Goal: Task Accomplishment & Management: Use online tool/utility

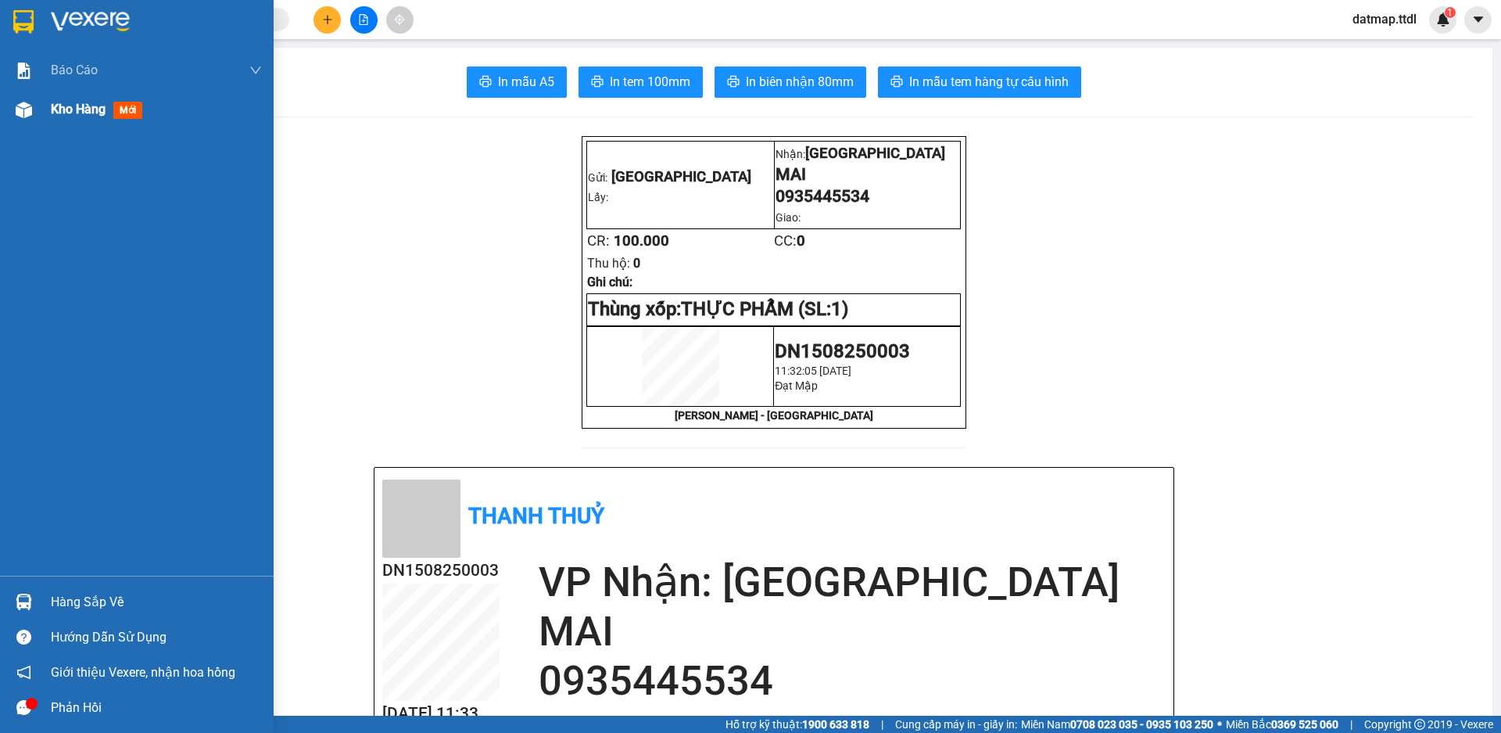
drag, startPoint x: 62, startPoint y: 110, endPoint x: 135, endPoint y: 136, distance: 77.9
click at [70, 117] on div "Kho hàng mới" at bounding box center [99, 109] width 97 height 20
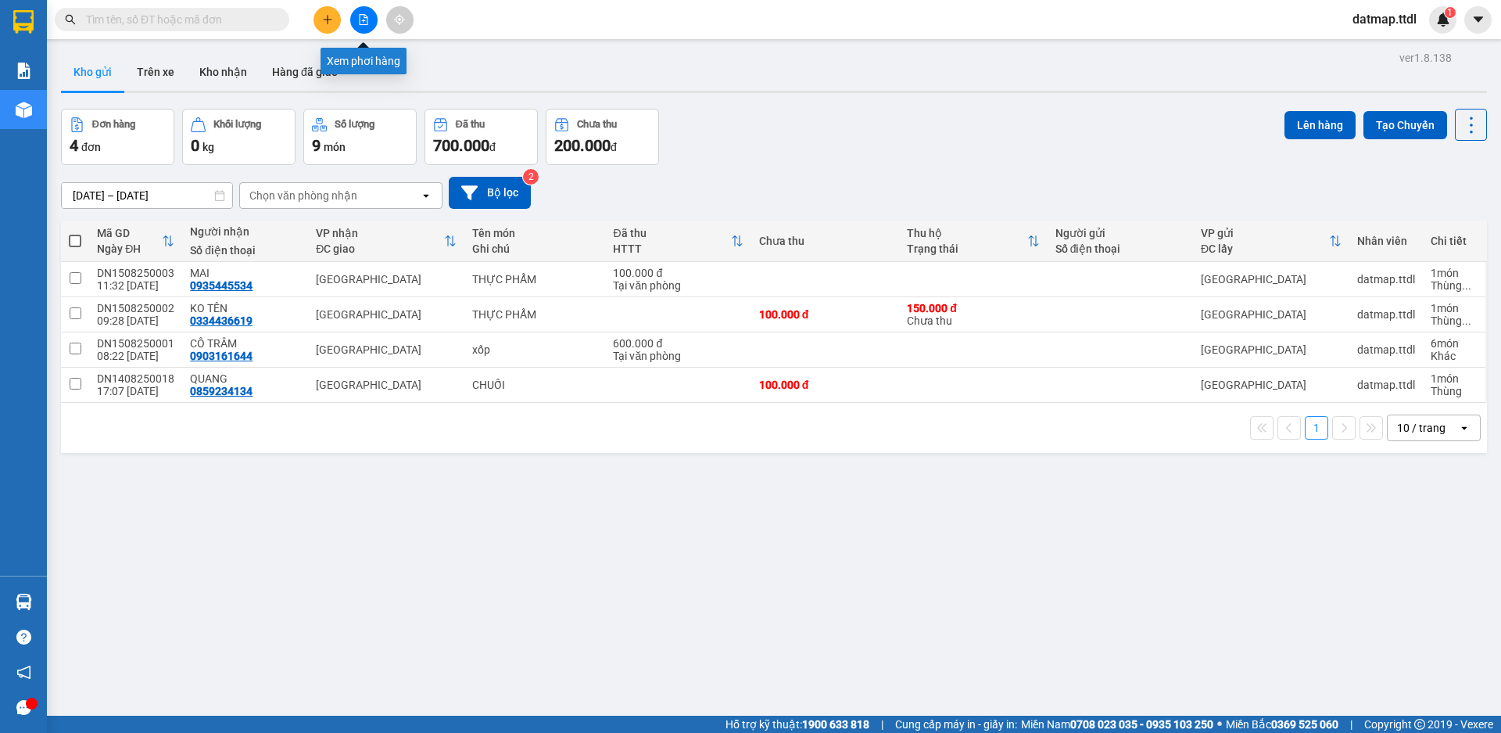
click at [364, 16] on icon "file-add" at bounding box center [363, 19] width 11 height 11
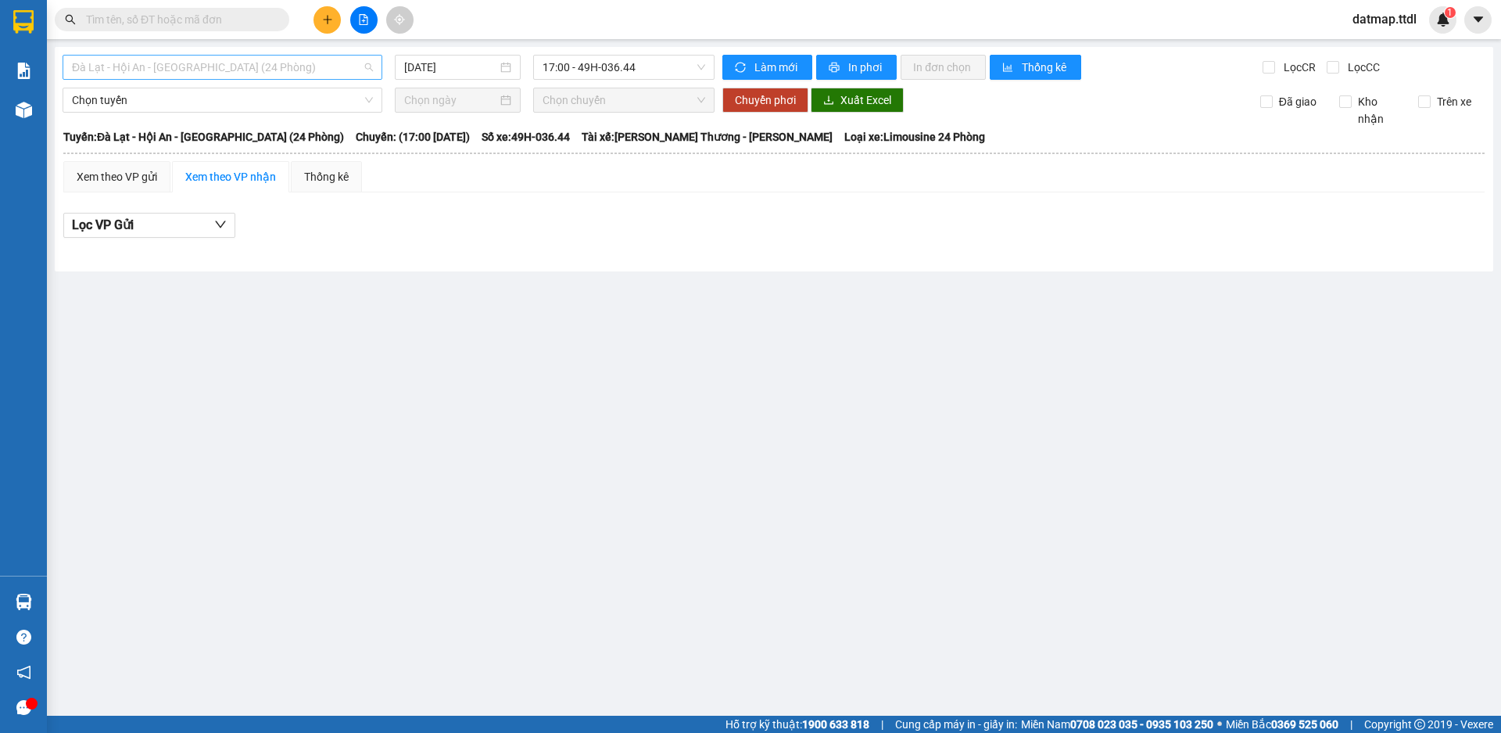
click at [152, 65] on span "Đà Lạt - Hội An - [GEOGRAPHIC_DATA] (24 Phòng)" at bounding box center [222, 67] width 301 height 23
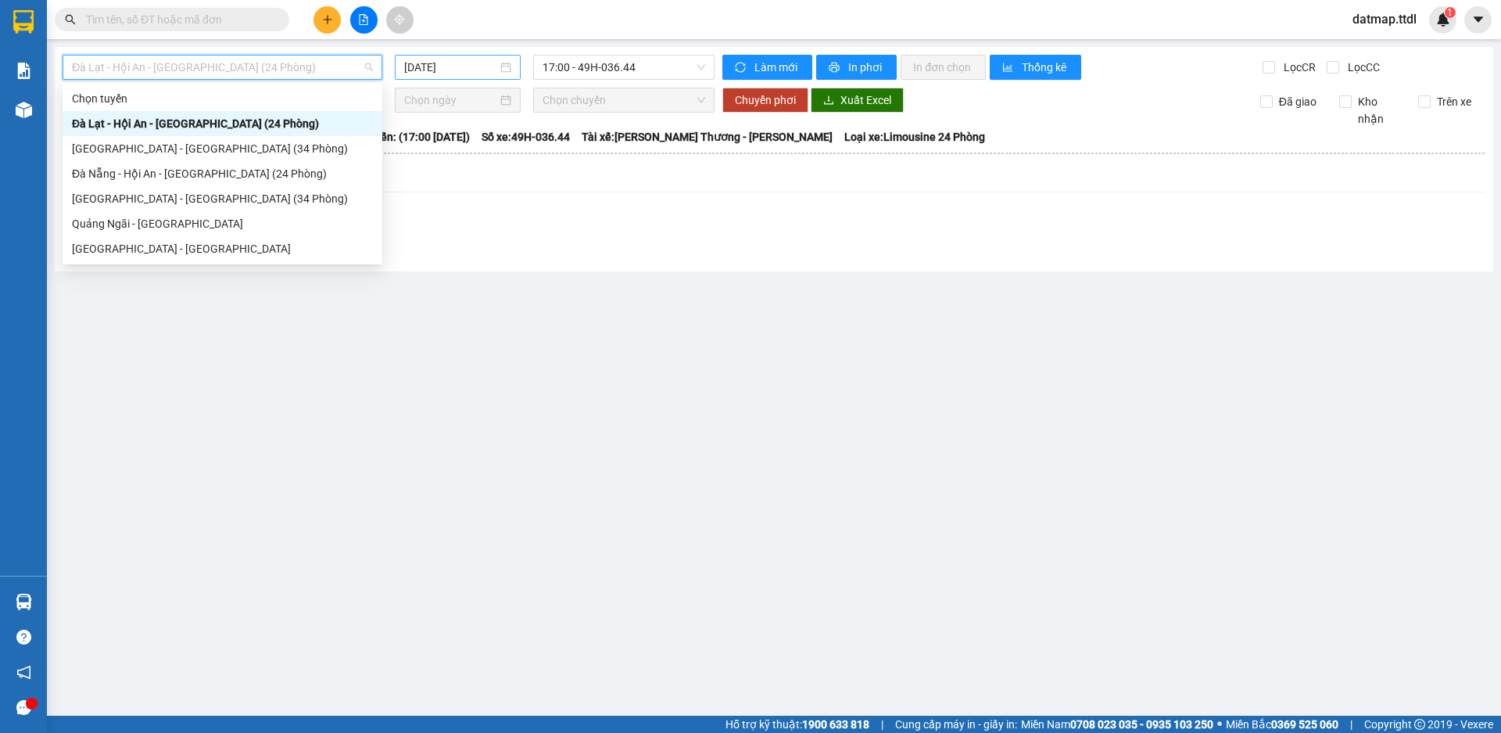
click at [424, 70] on input "[DATE]" at bounding box center [450, 67] width 93 height 17
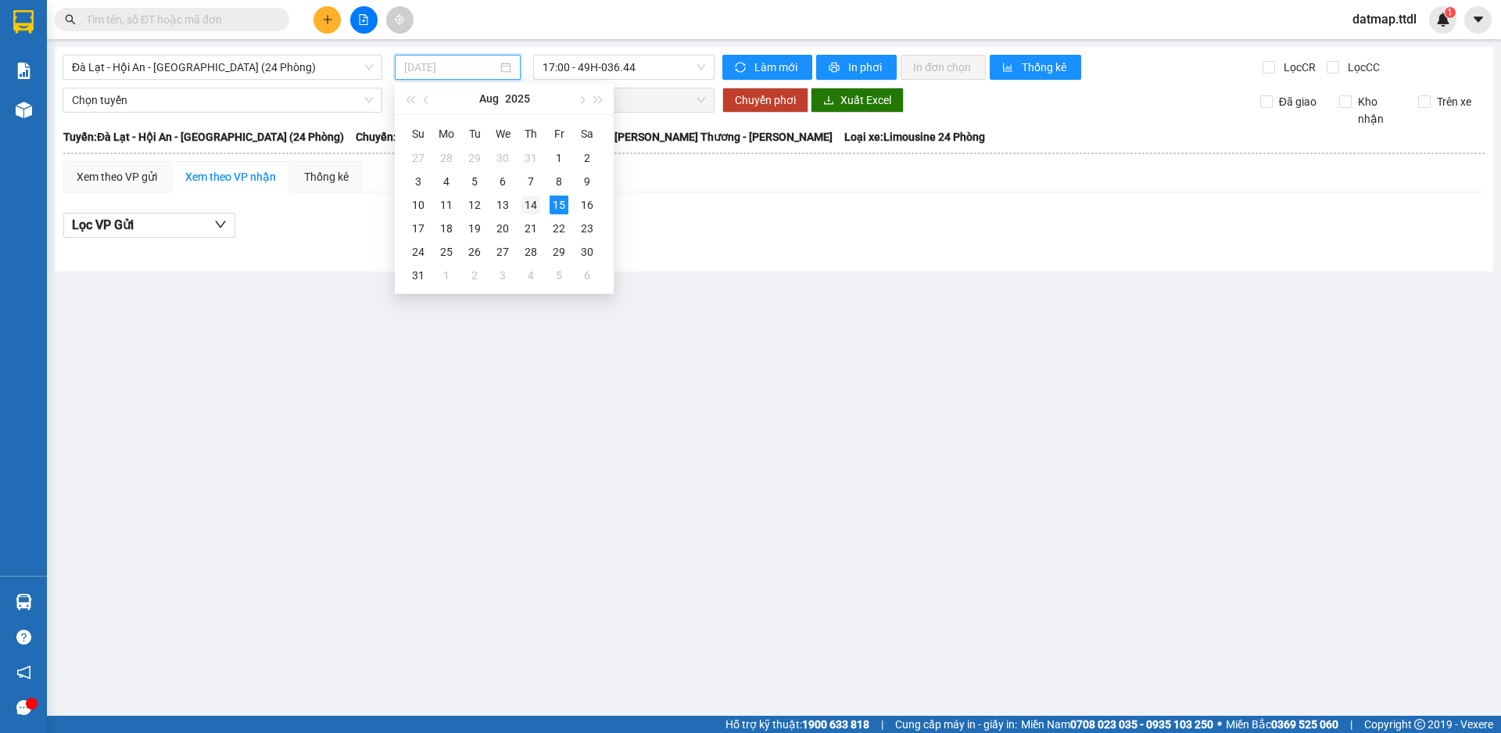
click at [536, 205] on div "14" at bounding box center [531, 205] width 19 height 19
type input "[DATE]"
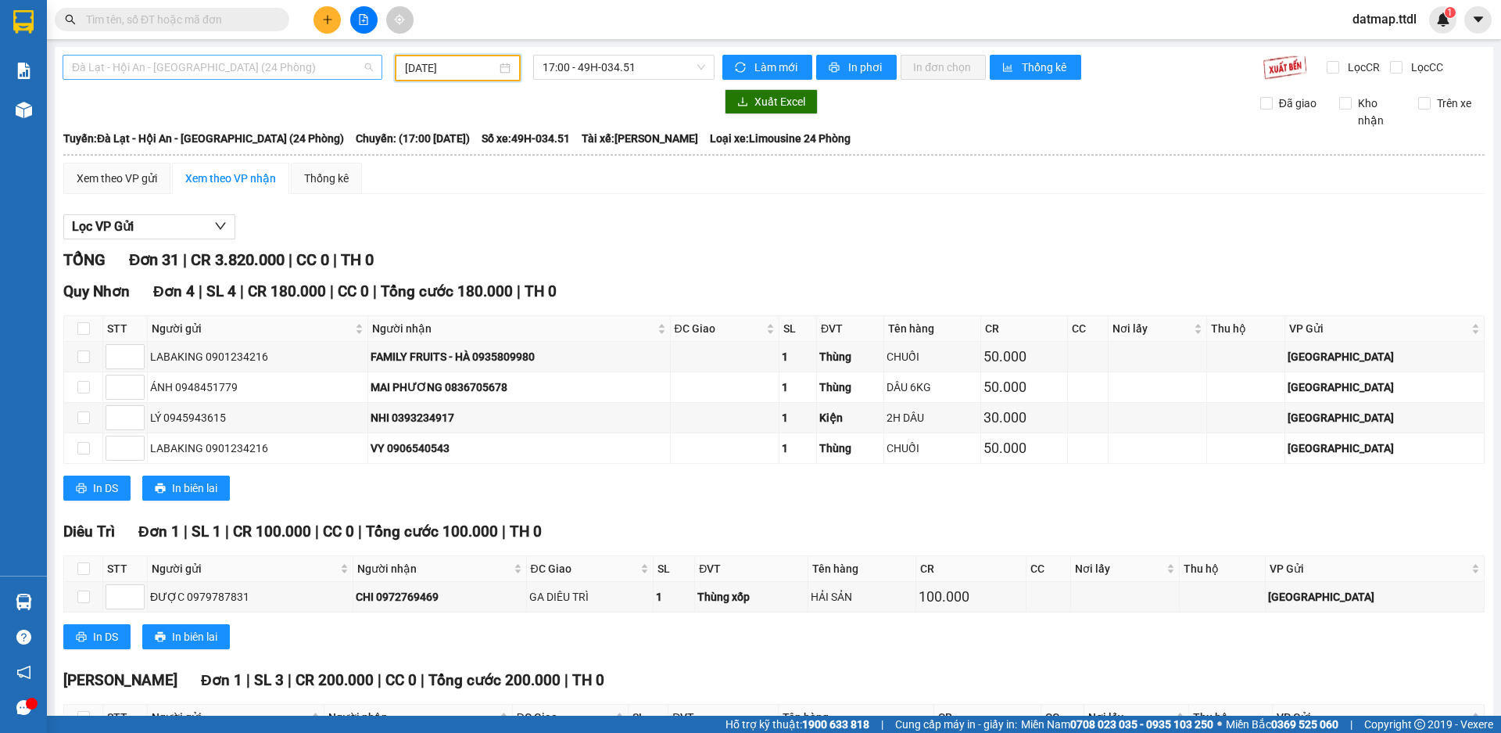
click at [130, 65] on span "Đà Lạt - Hội An - [GEOGRAPHIC_DATA] (24 Phòng)" at bounding box center [222, 67] width 301 height 23
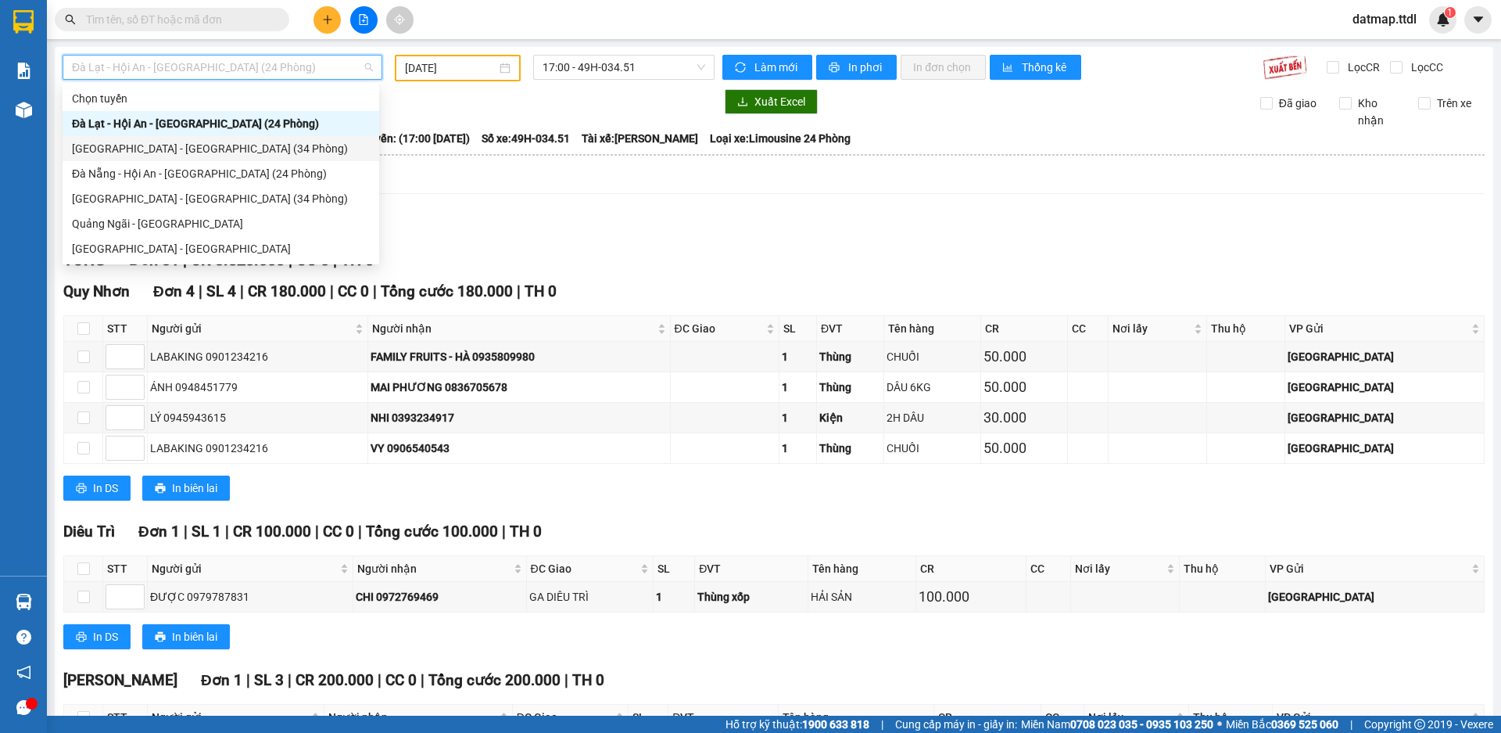
click at [124, 153] on div "[GEOGRAPHIC_DATA] - [GEOGRAPHIC_DATA] (34 Phòng)" at bounding box center [221, 148] width 298 height 17
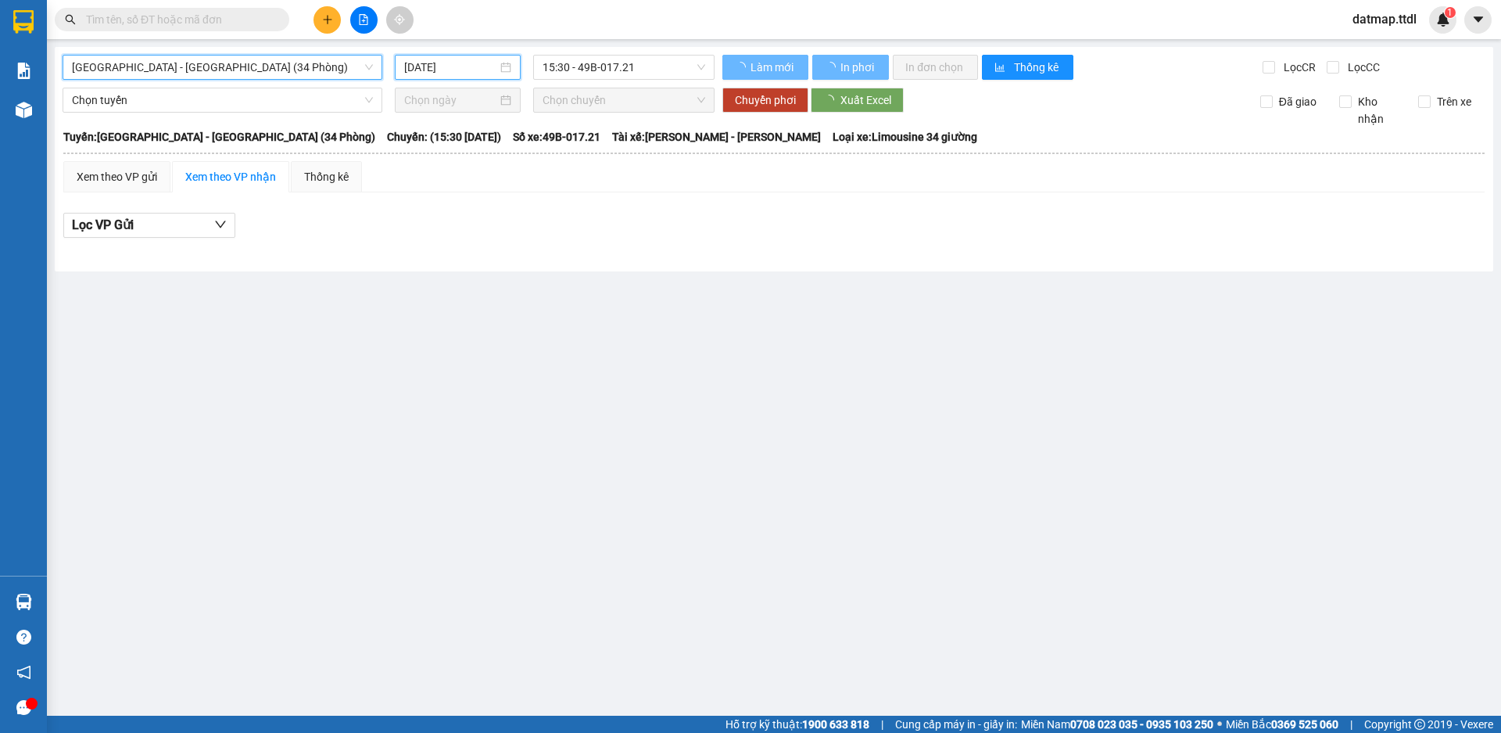
click at [416, 66] on input "[DATE]" at bounding box center [450, 67] width 93 height 17
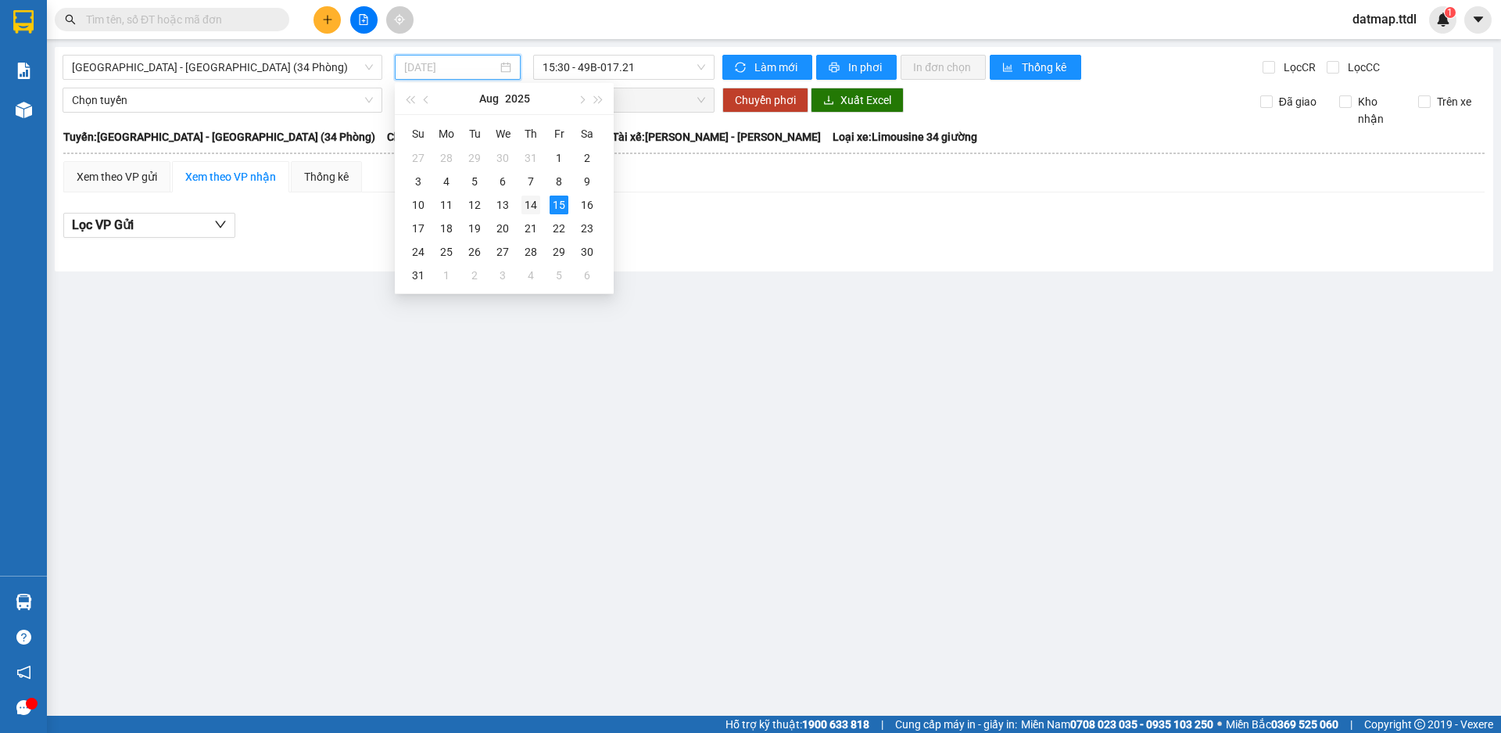
click at [535, 201] on div "14" at bounding box center [531, 205] width 19 height 19
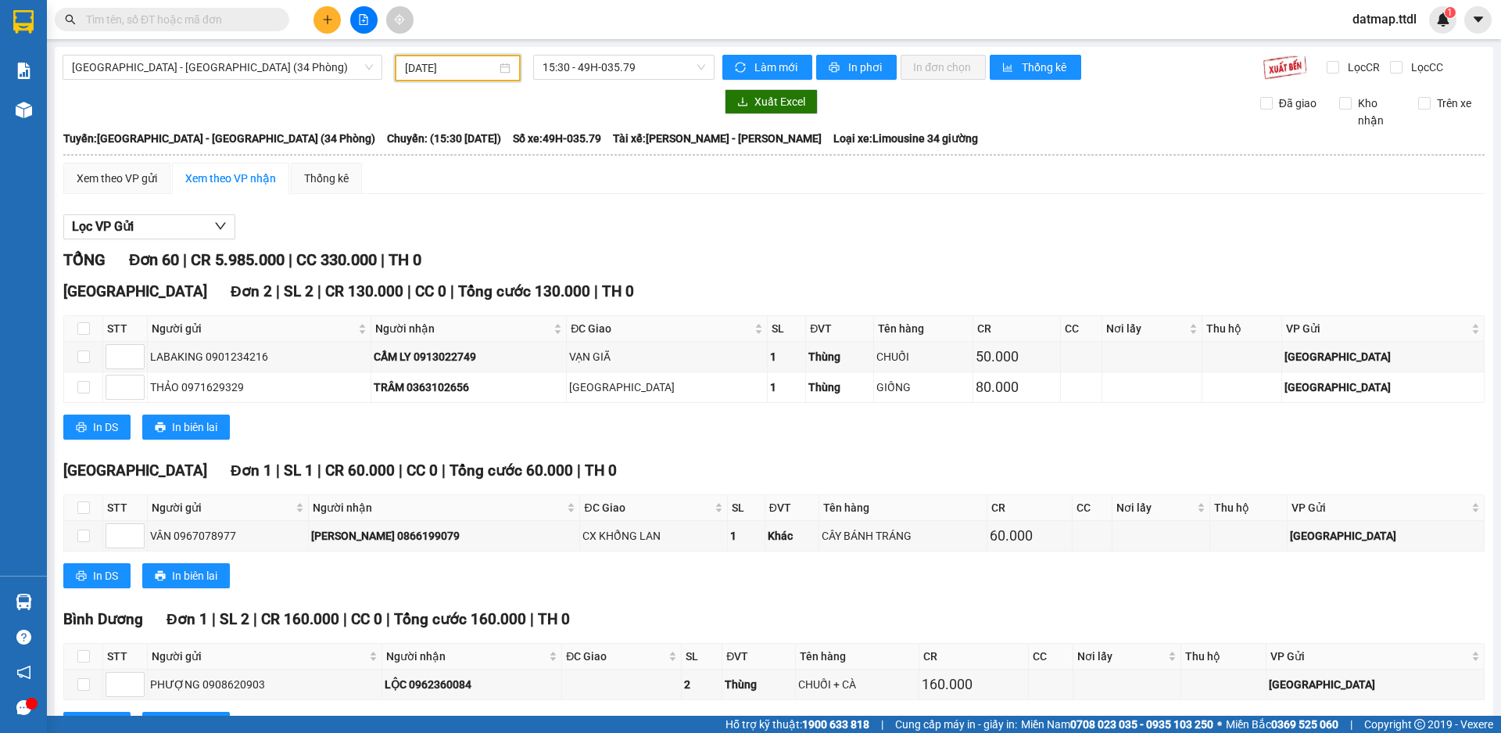
click at [438, 72] on input "[DATE]" at bounding box center [450, 67] width 91 height 17
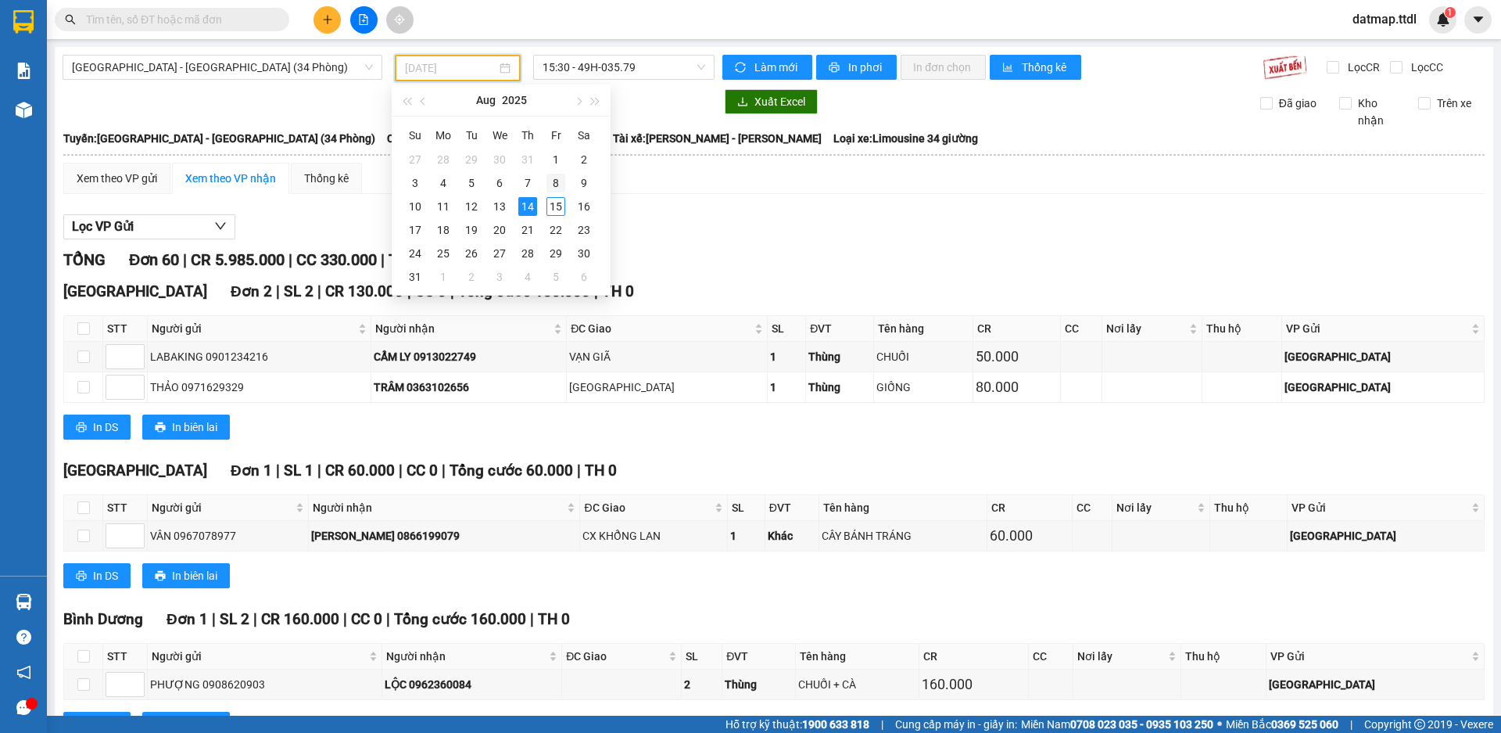
click at [554, 185] on div "8" at bounding box center [556, 183] width 19 height 19
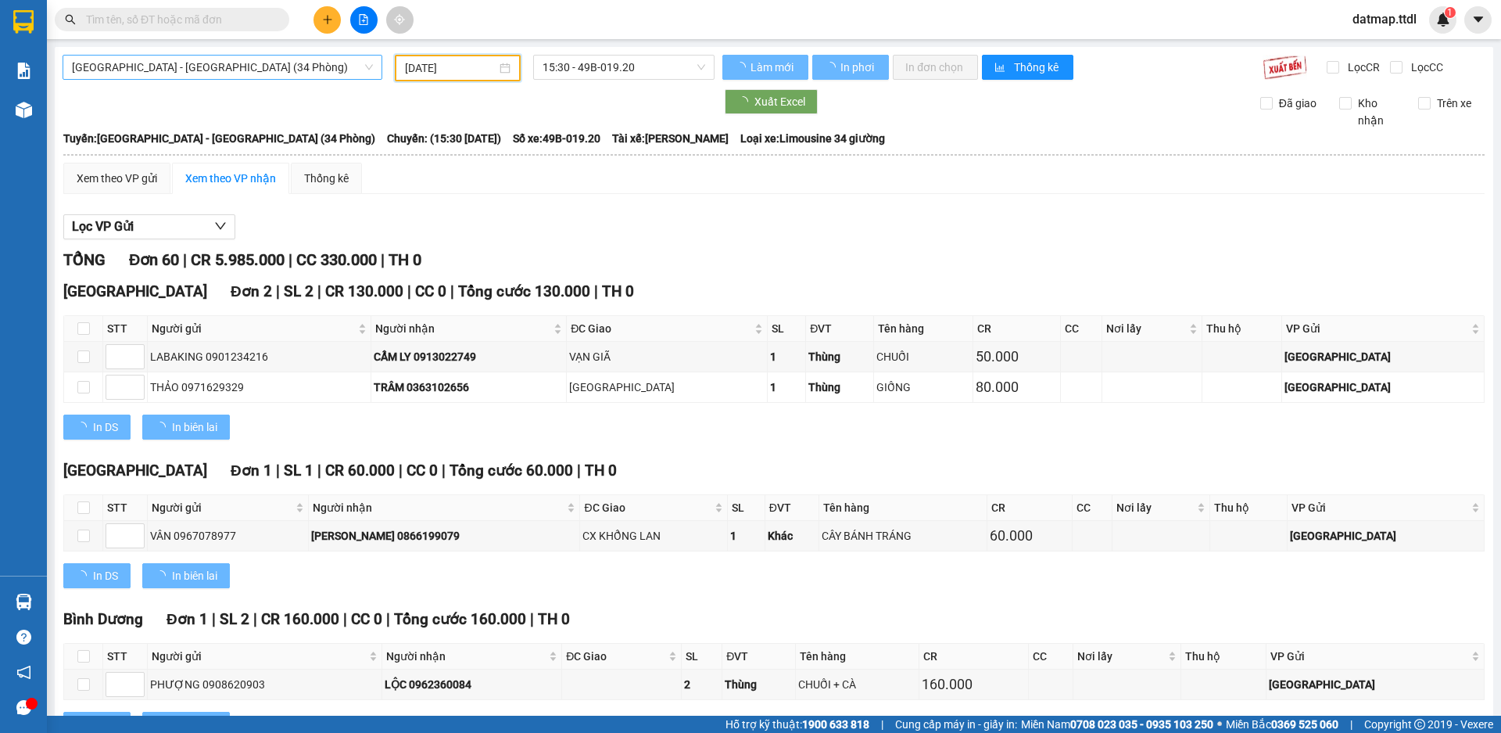
type input "[DATE]"
click at [122, 68] on span "[GEOGRAPHIC_DATA] - [GEOGRAPHIC_DATA] (34 Phòng)" at bounding box center [222, 67] width 301 height 23
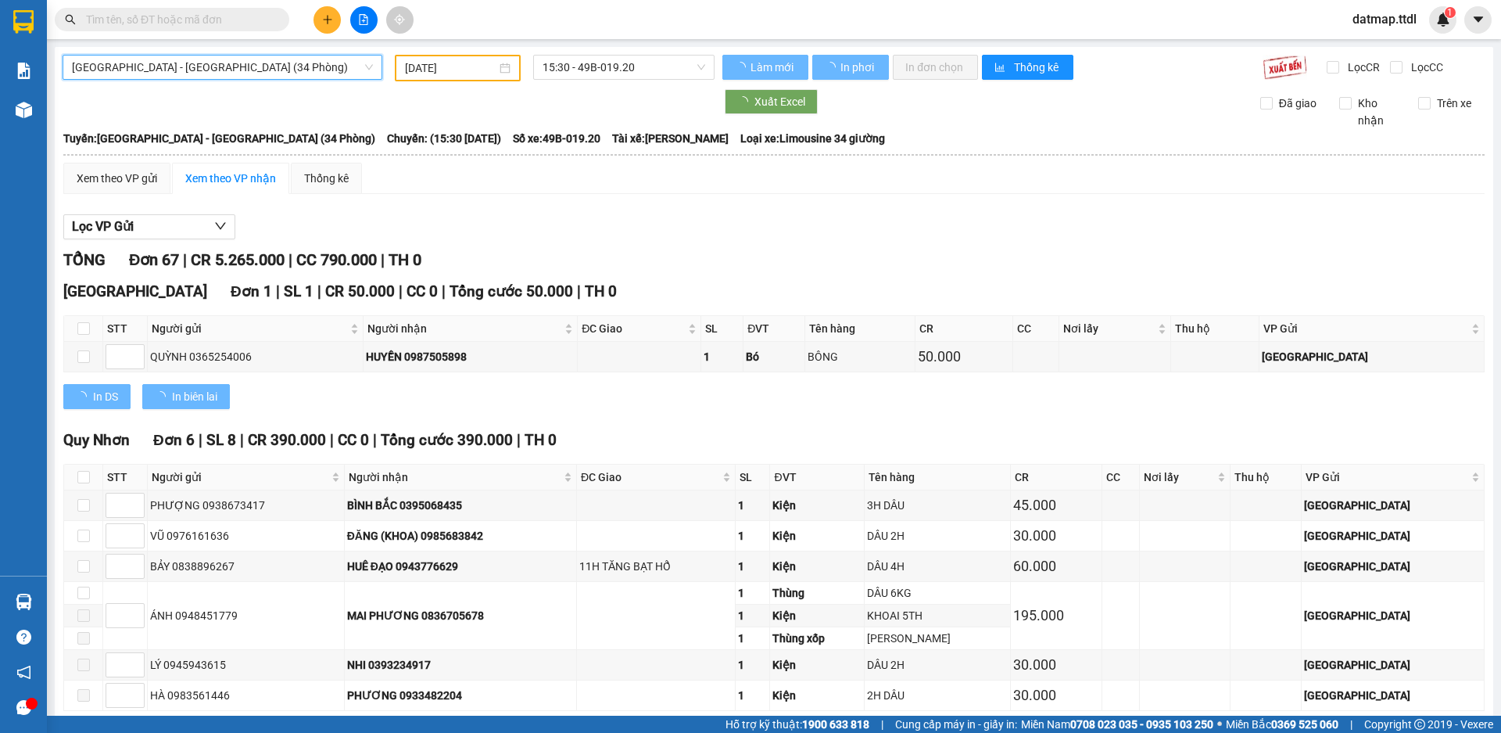
click at [166, 65] on span "[GEOGRAPHIC_DATA] - [GEOGRAPHIC_DATA] (34 Phòng)" at bounding box center [222, 67] width 301 height 23
click at [140, 185] on div "Xem theo VP gửi" at bounding box center [117, 178] width 81 height 17
click at [209, 56] on span "[GEOGRAPHIC_DATA] - [GEOGRAPHIC_DATA] (34 Phòng)" at bounding box center [222, 67] width 301 height 23
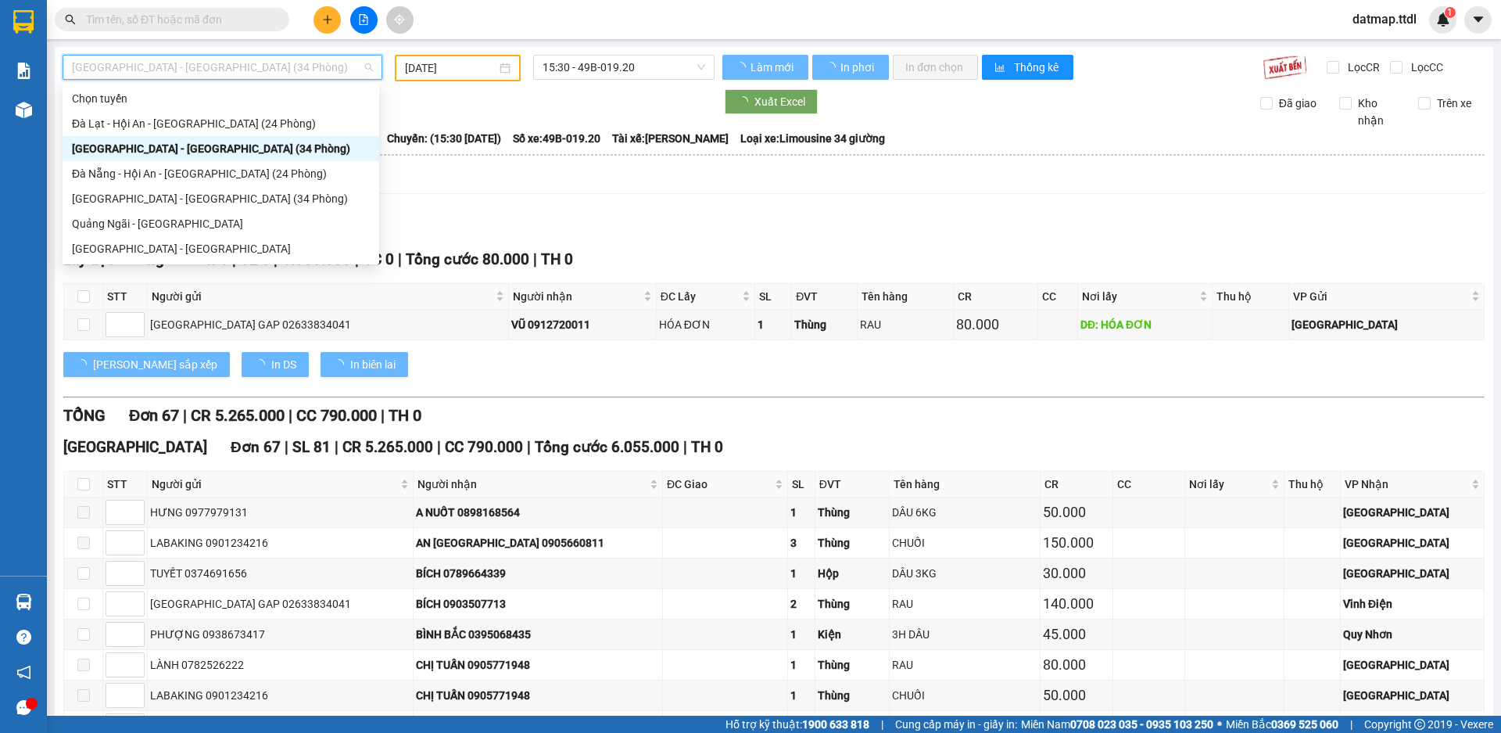
click at [185, 73] on span "[GEOGRAPHIC_DATA] - [GEOGRAPHIC_DATA] (34 Phòng)" at bounding box center [222, 67] width 301 height 23
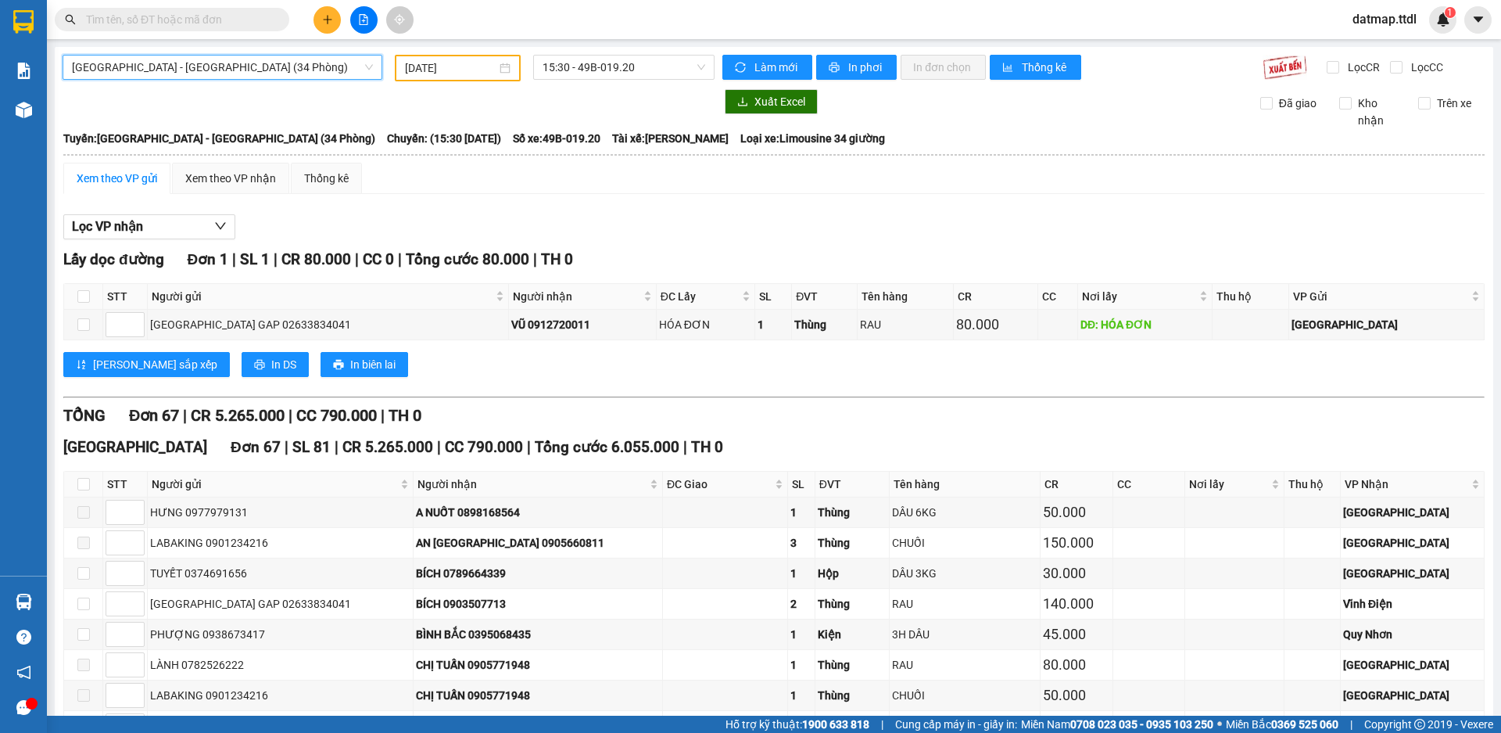
click at [174, 63] on span "[GEOGRAPHIC_DATA] - [GEOGRAPHIC_DATA] (34 Phòng)" at bounding box center [222, 67] width 301 height 23
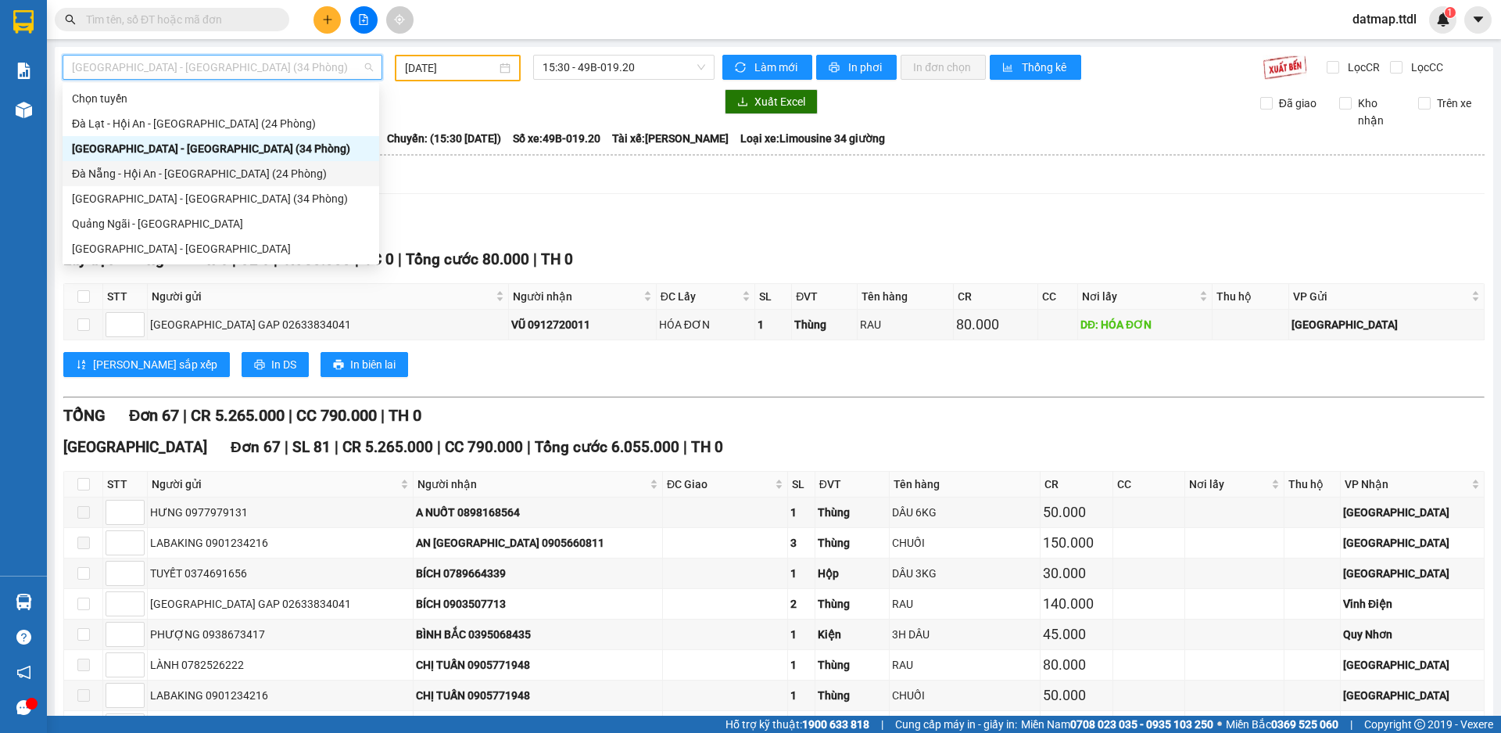
click at [169, 166] on div "Đà Nẵng - Hội An - [GEOGRAPHIC_DATA] (24 Phòng)" at bounding box center [221, 173] width 298 height 17
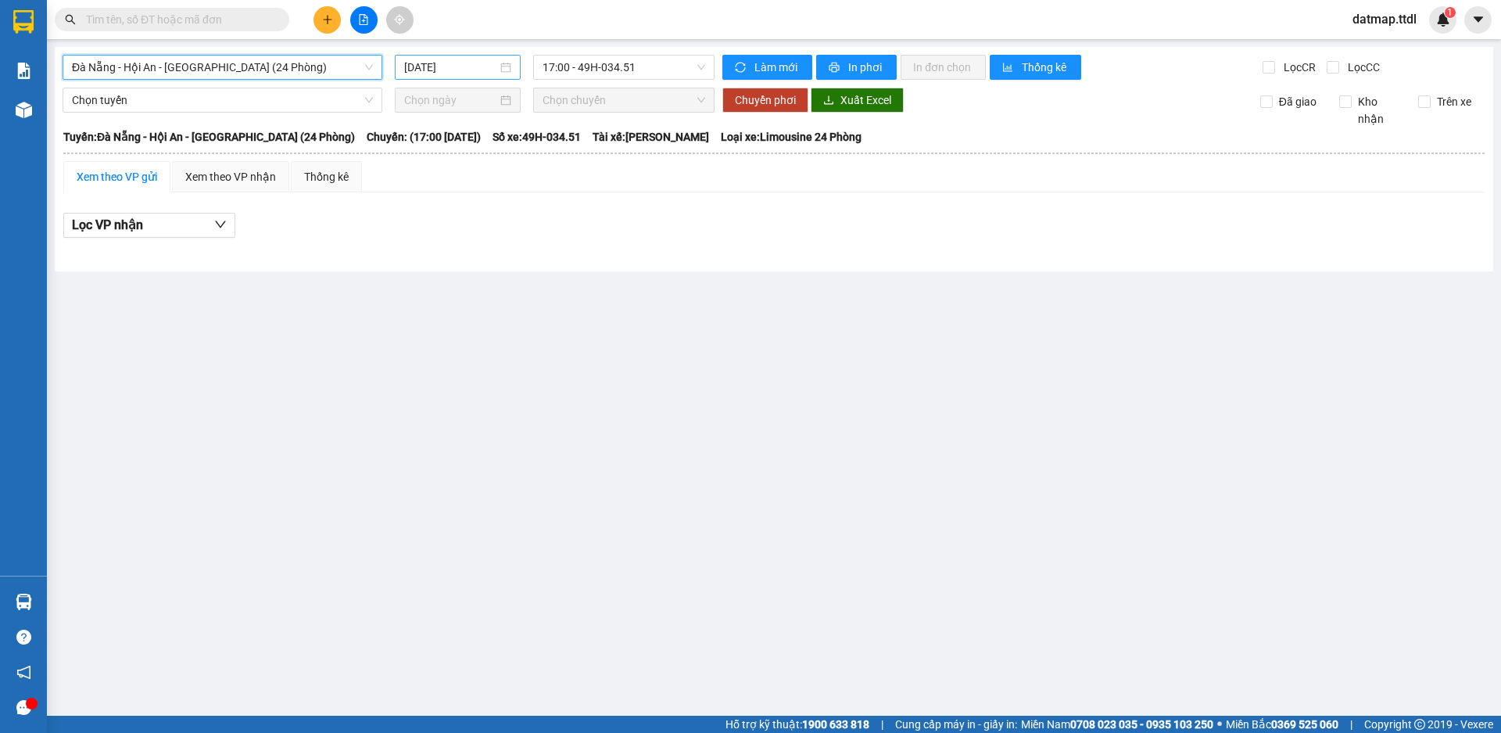
click at [445, 70] on input "[DATE]" at bounding box center [450, 67] width 93 height 17
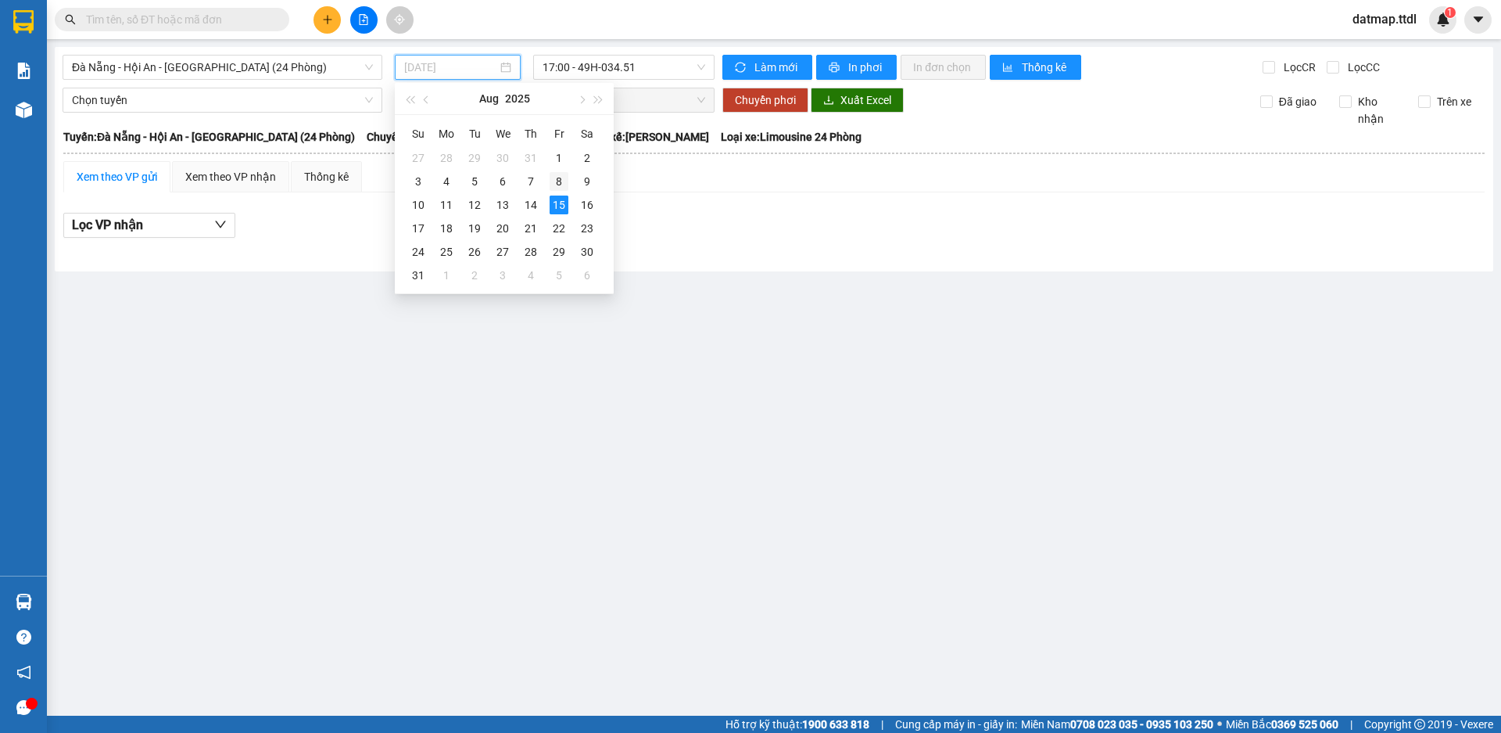
click at [558, 181] on div "8" at bounding box center [559, 181] width 19 height 19
type input "[DATE]"
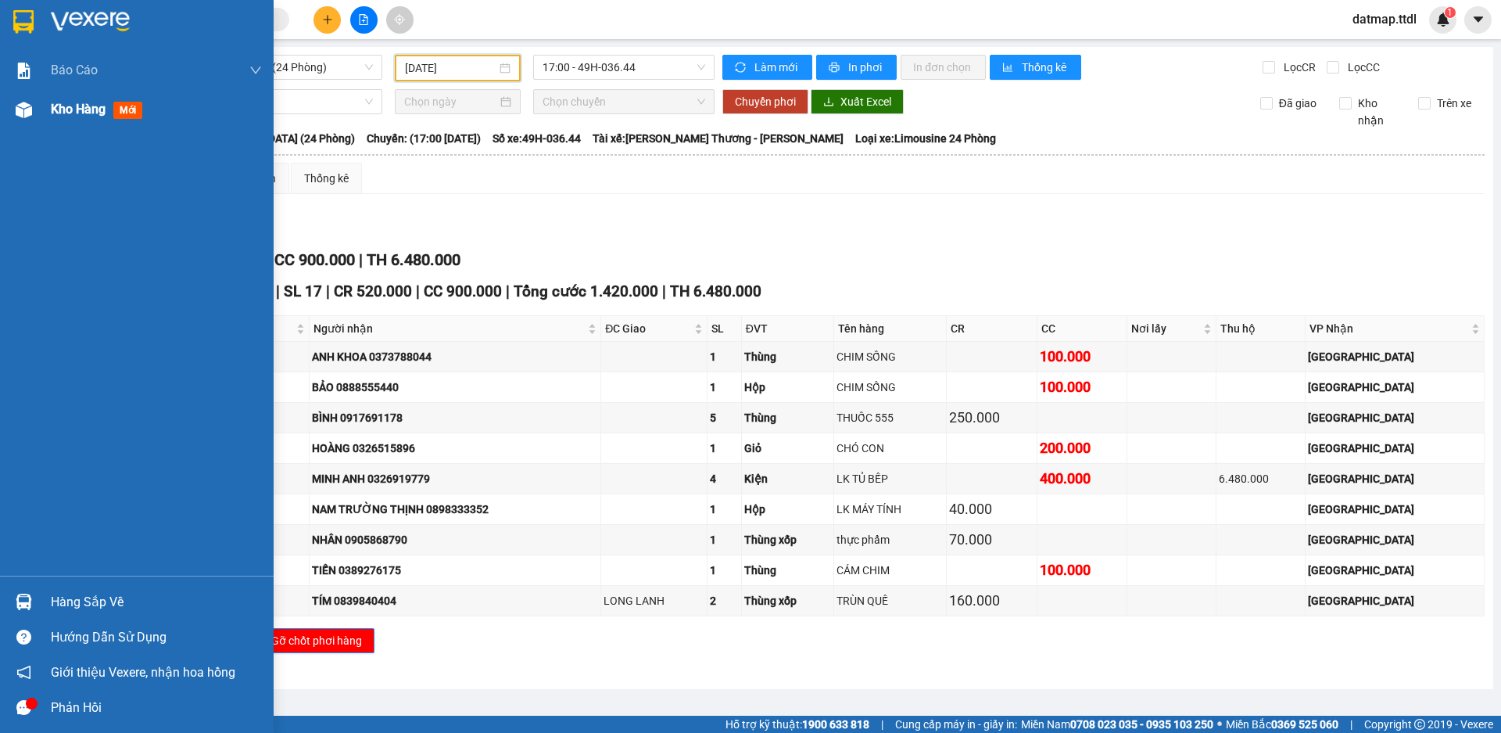
click at [78, 104] on span "Kho hàng" at bounding box center [78, 109] width 55 height 15
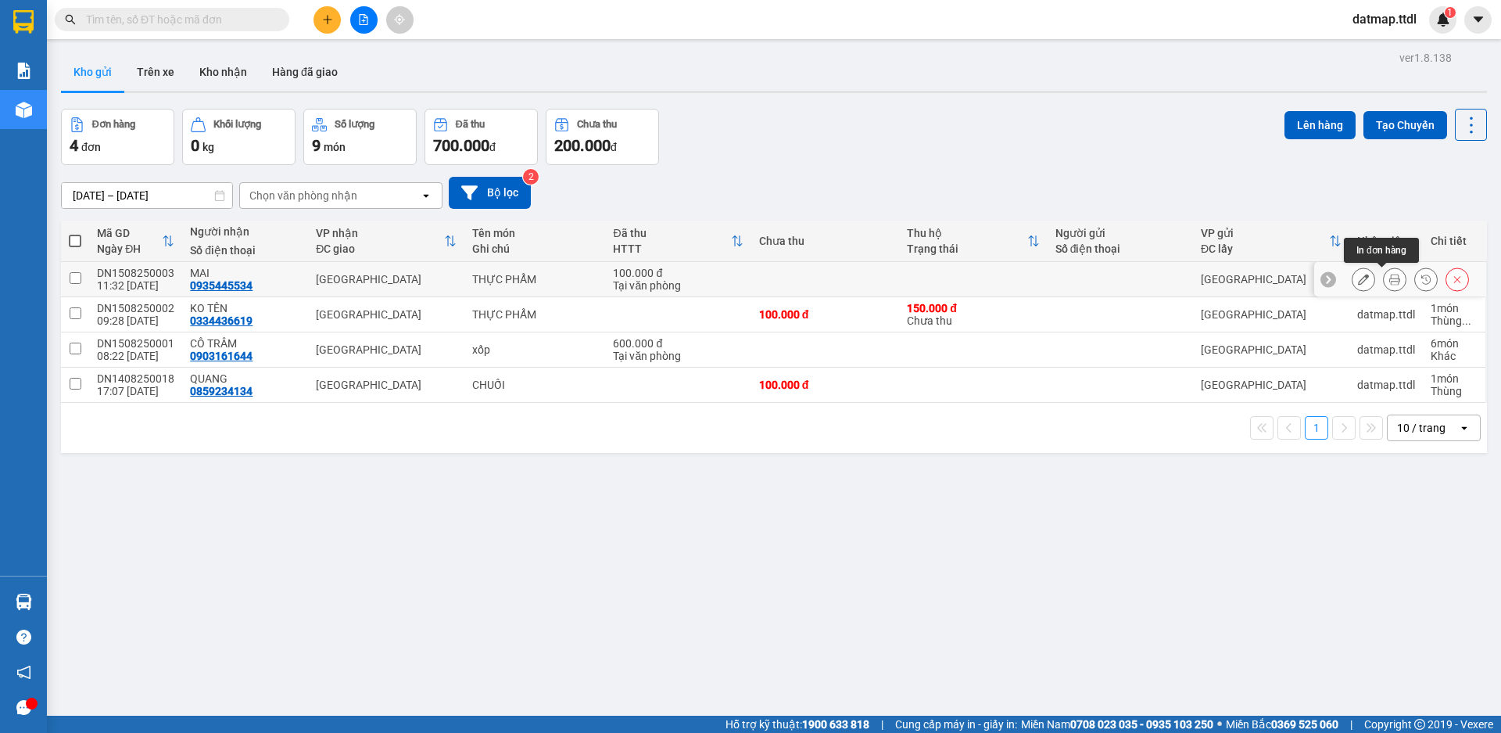
click at [1390, 277] on icon at bounding box center [1395, 279] width 11 height 11
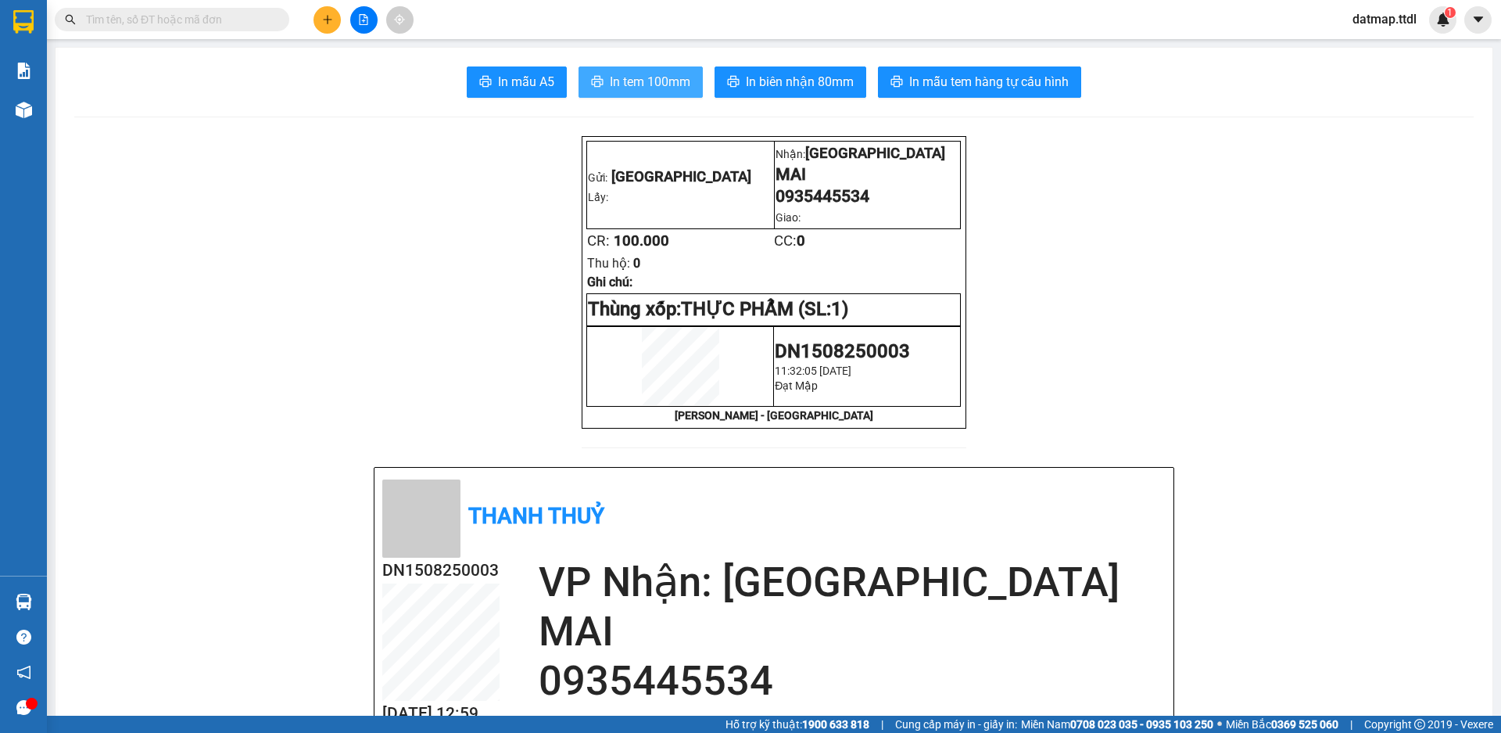
click at [646, 77] on span "In tem 100mm" at bounding box center [650, 82] width 81 height 20
click at [648, 75] on span "In tem 100mm" at bounding box center [650, 82] width 81 height 20
click at [636, 80] on span "In tem 100mm" at bounding box center [650, 82] width 81 height 20
click at [637, 84] on span "In tem 100mm" at bounding box center [650, 82] width 81 height 20
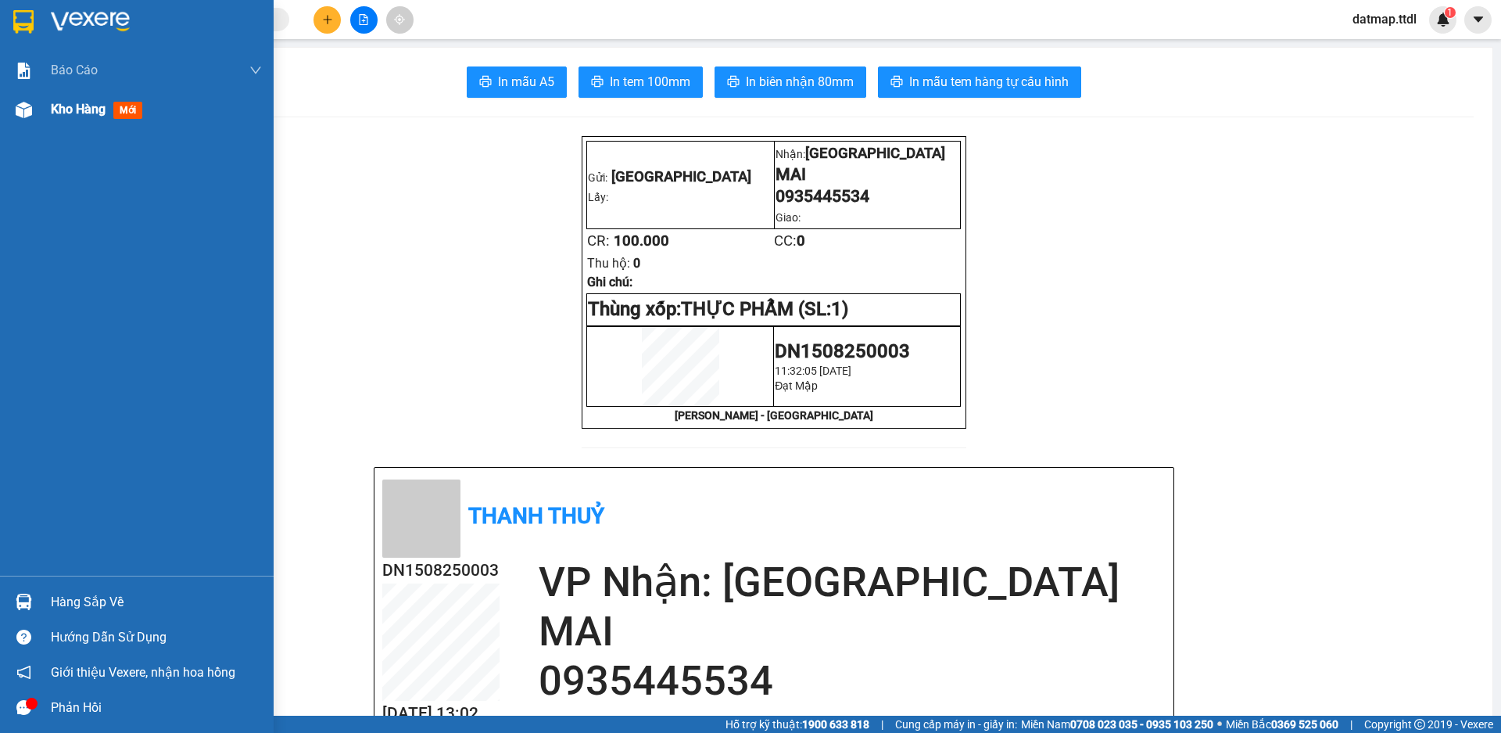
click at [77, 109] on span "Kho hàng" at bounding box center [78, 109] width 55 height 15
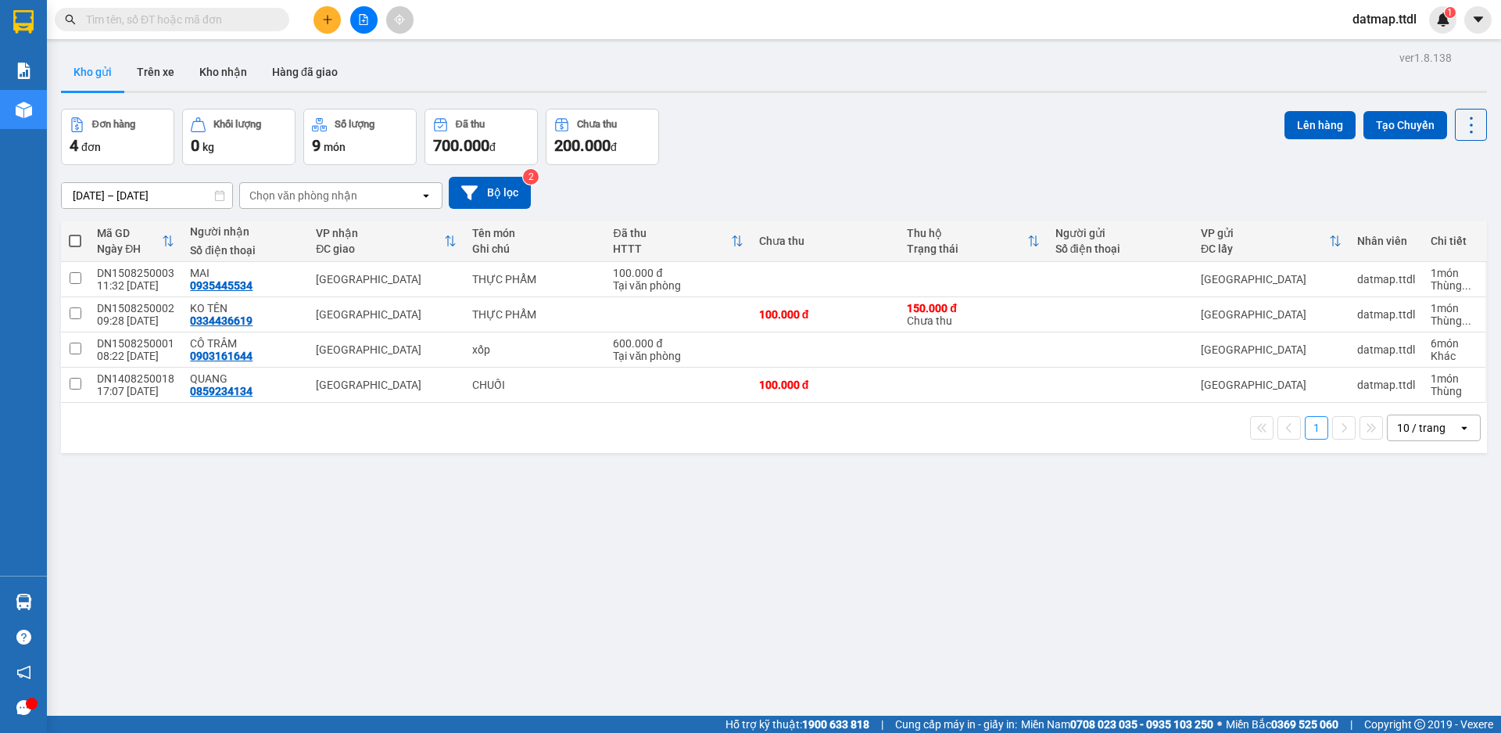
click at [363, 22] on icon "file-add" at bounding box center [363, 19] width 11 height 11
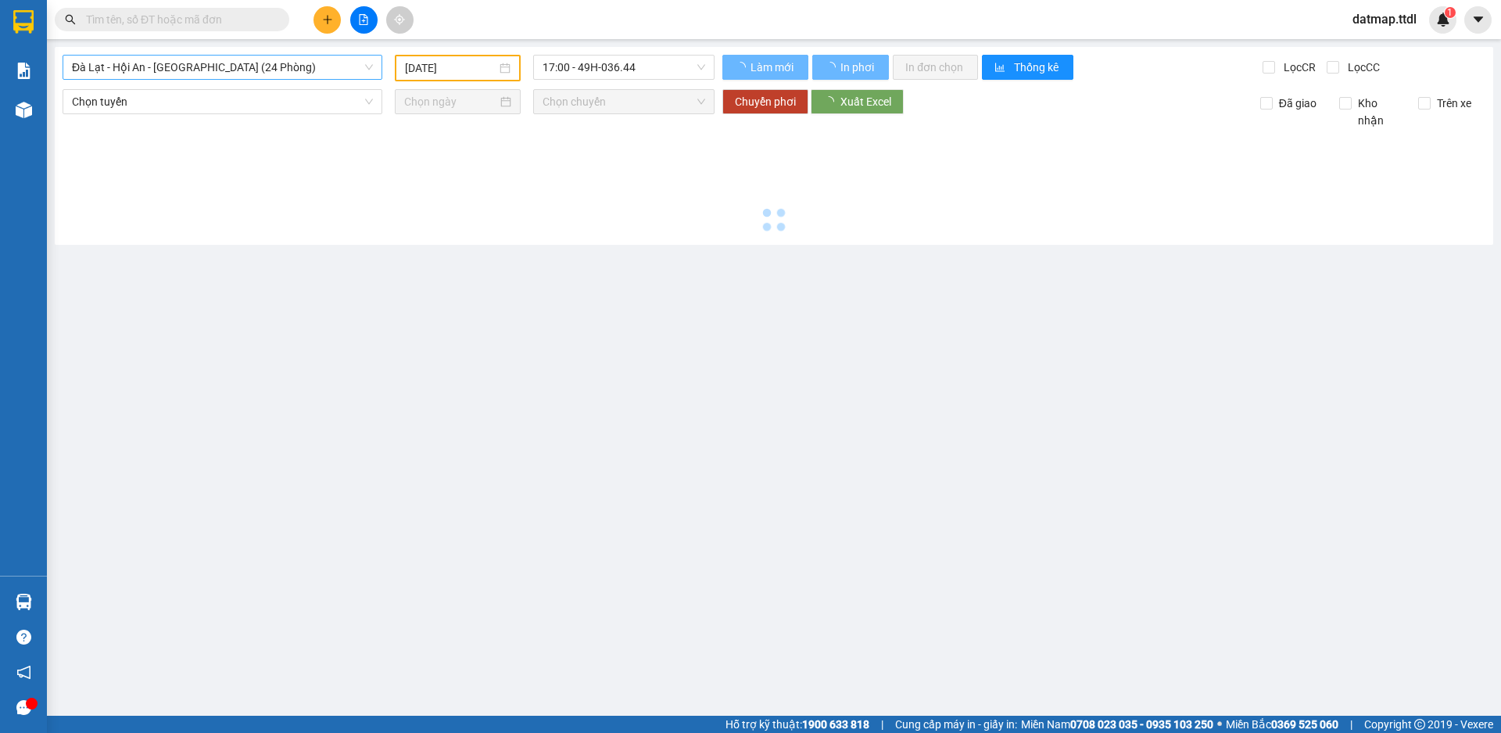
type input "[DATE]"
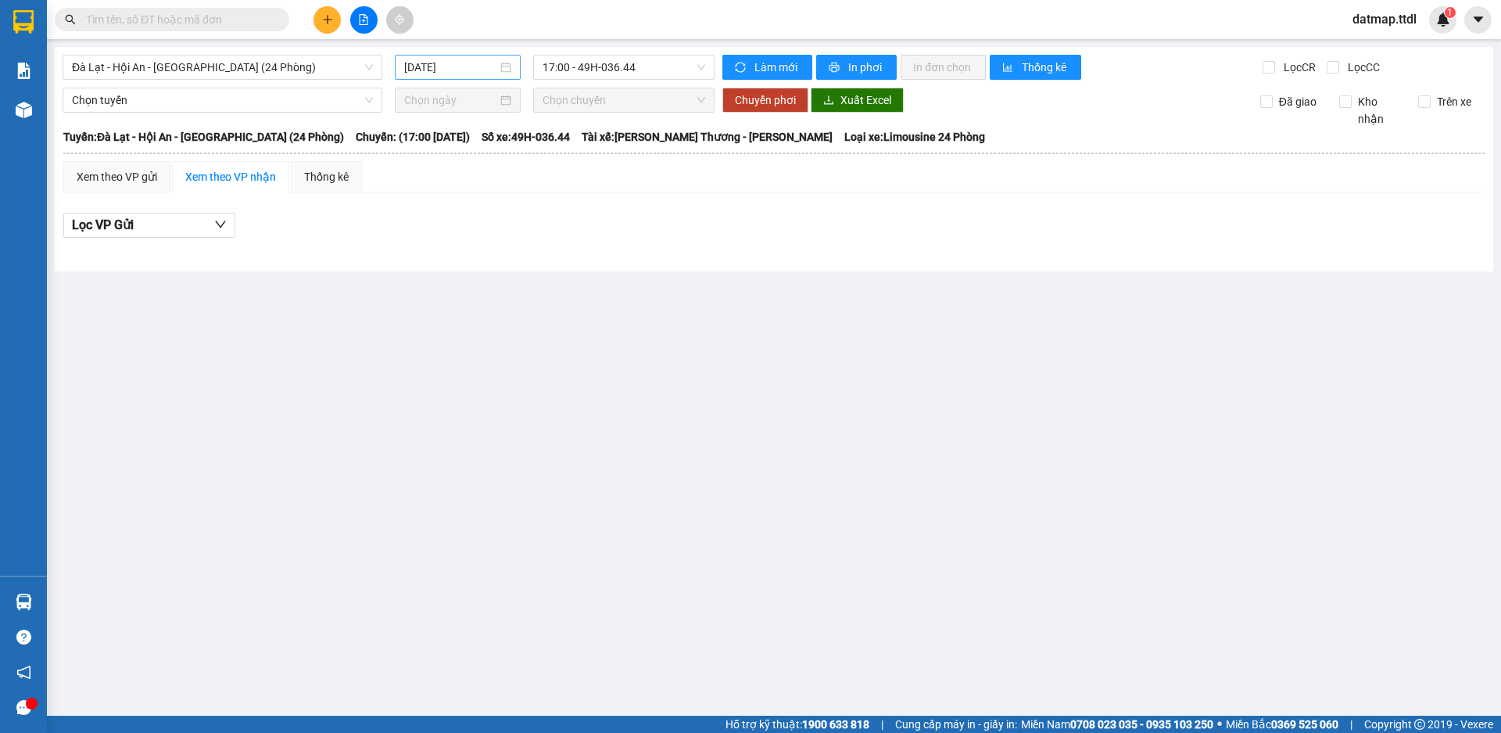
click at [453, 65] on input "[DATE]" at bounding box center [450, 67] width 93 height 17
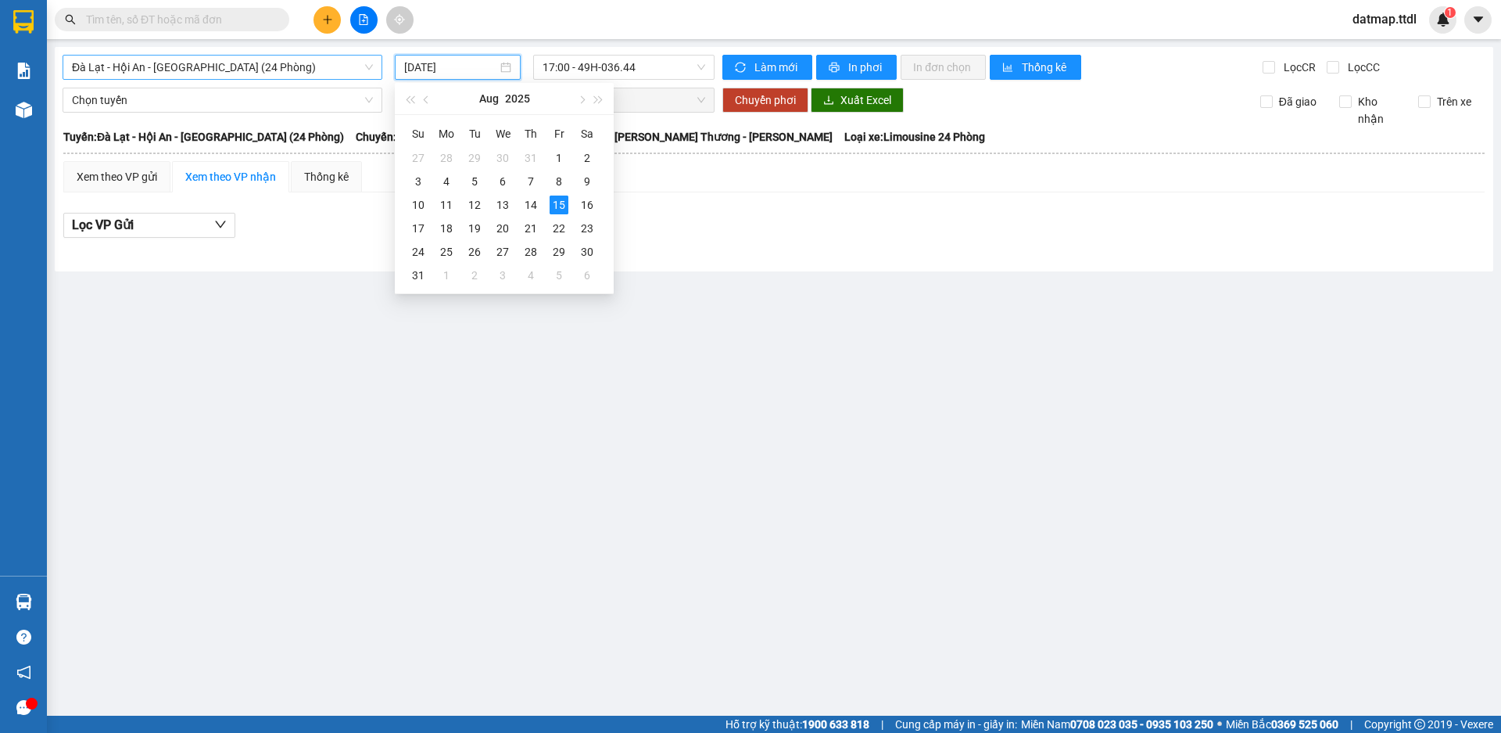
click at [334, 63] on span "Đà Lạt - Hội An - [GEOGRAPHIC_DATA] (24 Phòng)" at bounding box center [222, 67] width 301 height 23
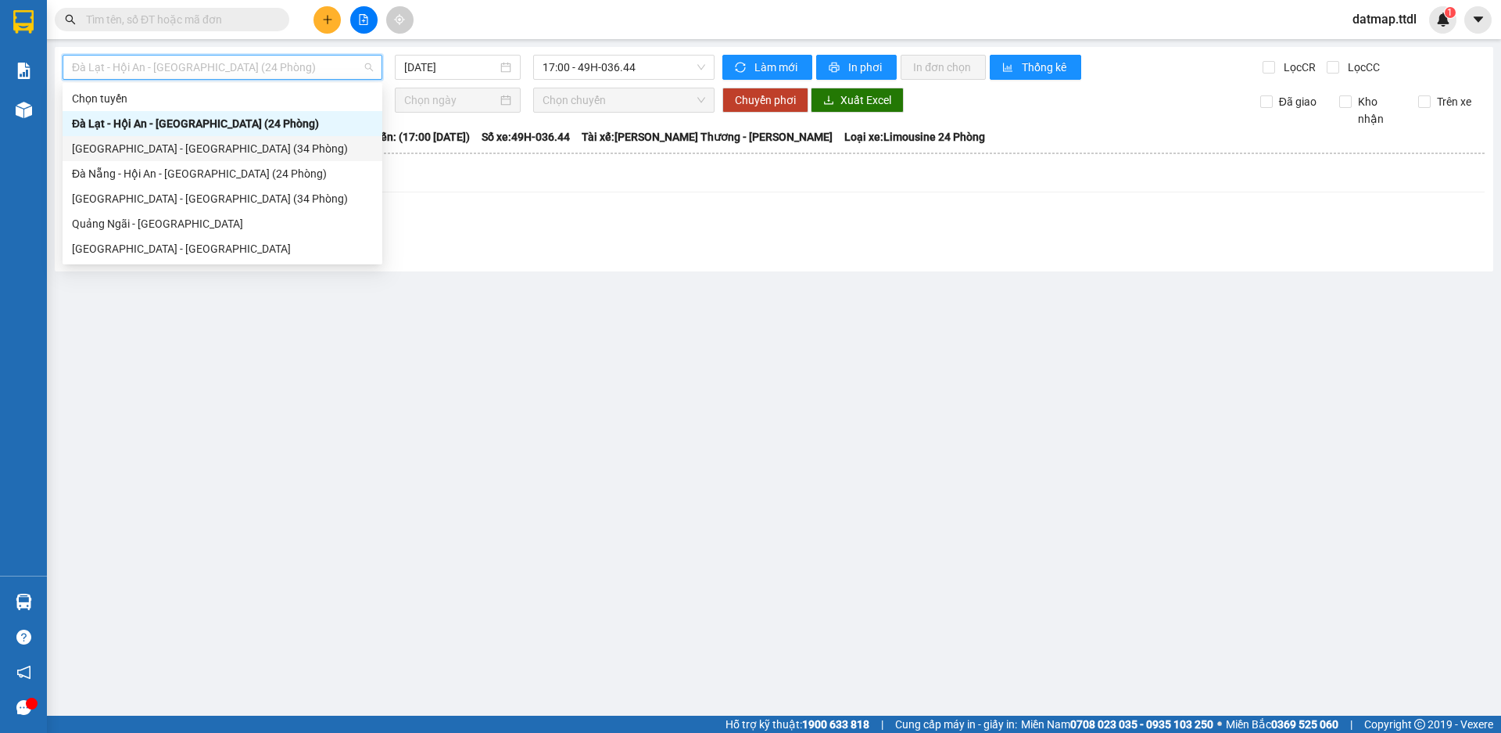
click at [132, 152] on div "[GEOGRAPHIC_DATA] - [GEOGRAPHIC_DATA] (34 Phòng)" at bounding box center [222, 148] width 301 height 17
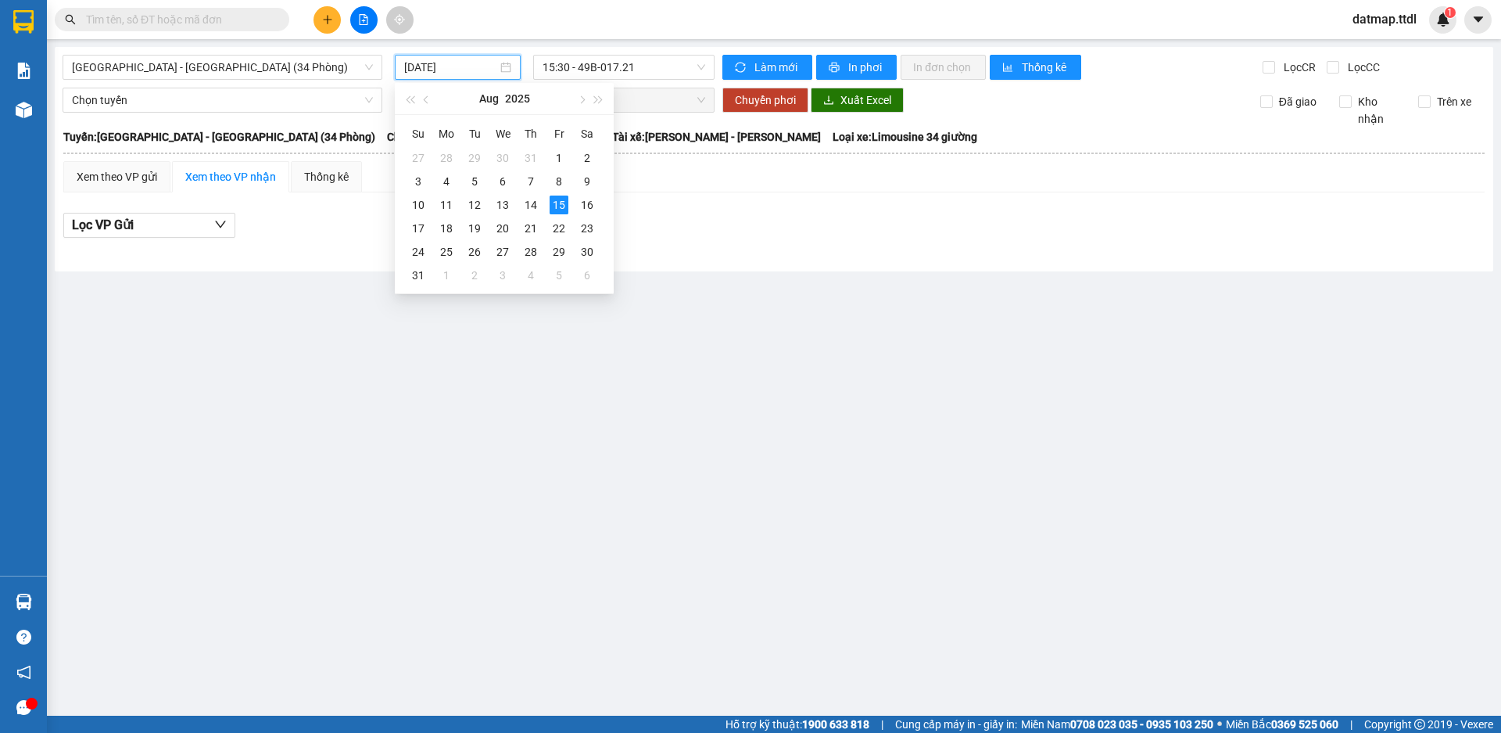
click at [471, 67] on input "[DATE]" at bounding box center [450, 67] width 93 height 17
click at [526, 203] on div "14" at bounding box center [531, 205] width 19 height 19
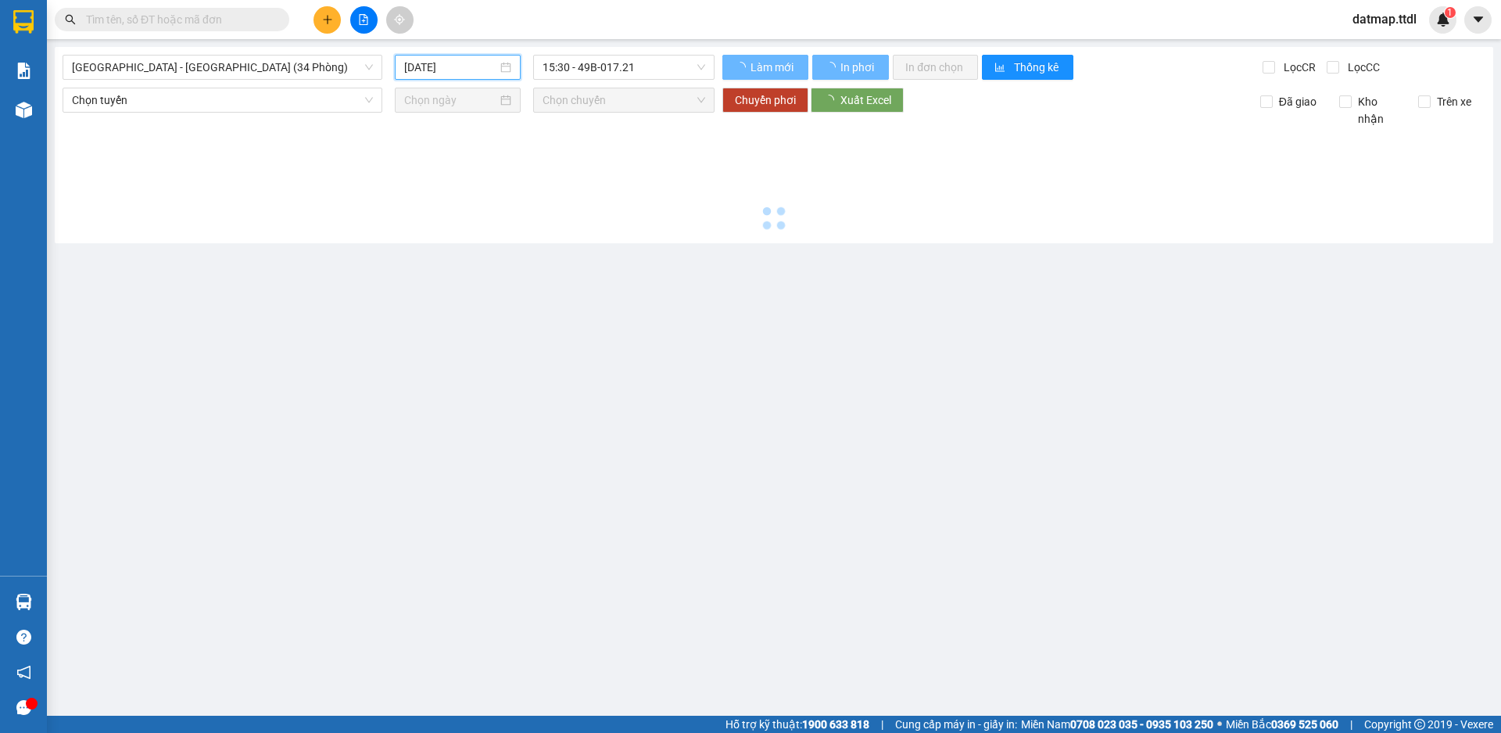
type input "[DATE]"
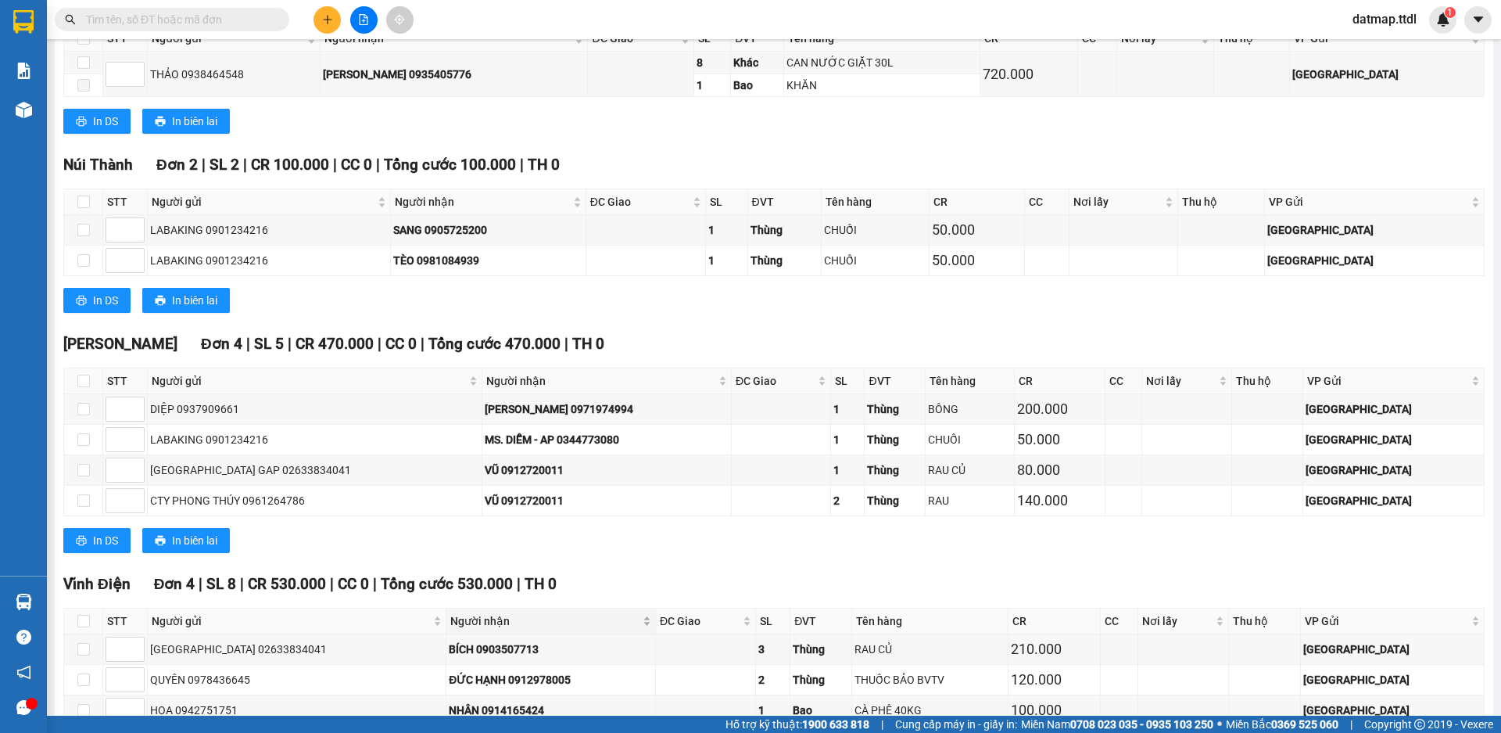
scroll to position [1955, 0]
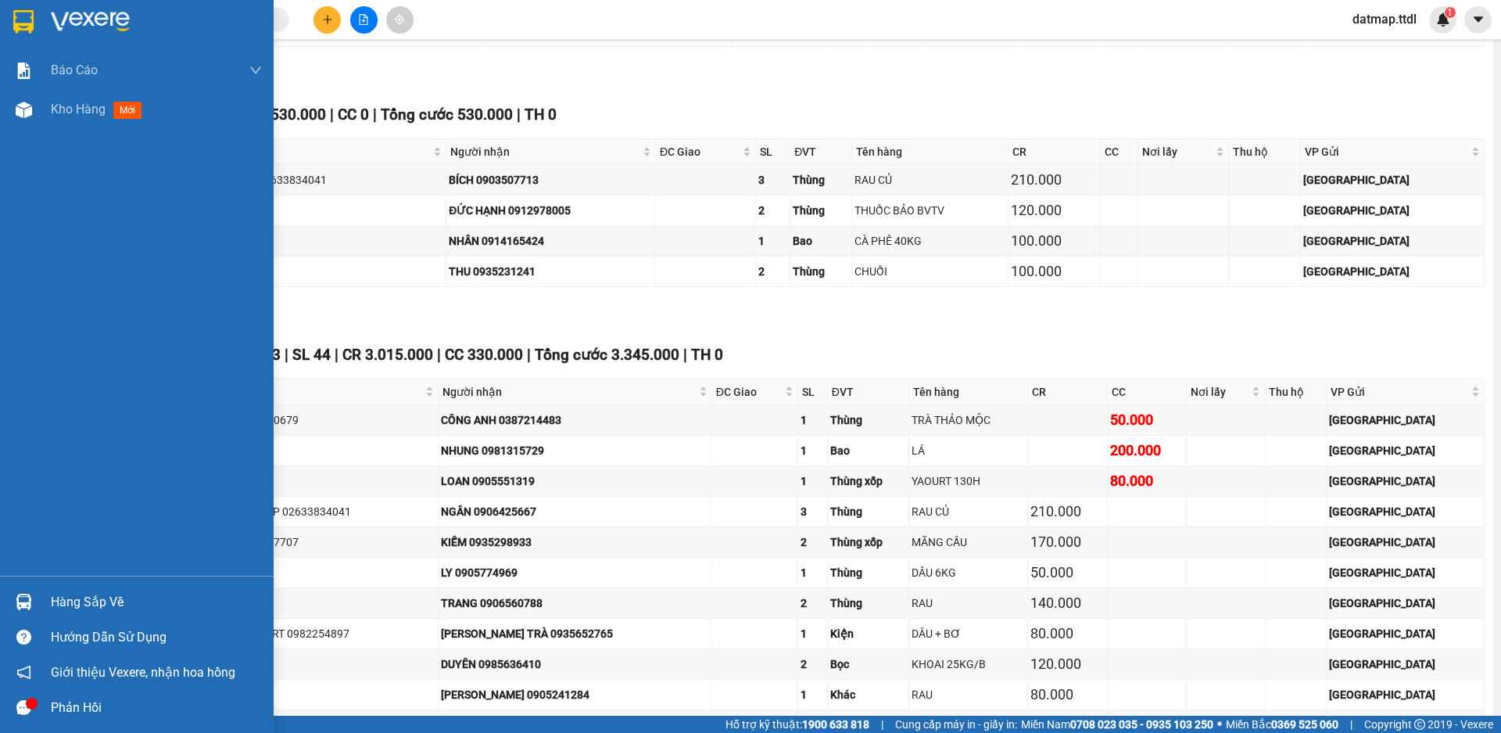
drag, startPoint x: 52, startPoint y: 107, endPoint x: 114, endPoint y: 5, distance: 120.0
click at [52, 107] on span "Kho hàng" at bounding box center [78, 109] width 55 height 15
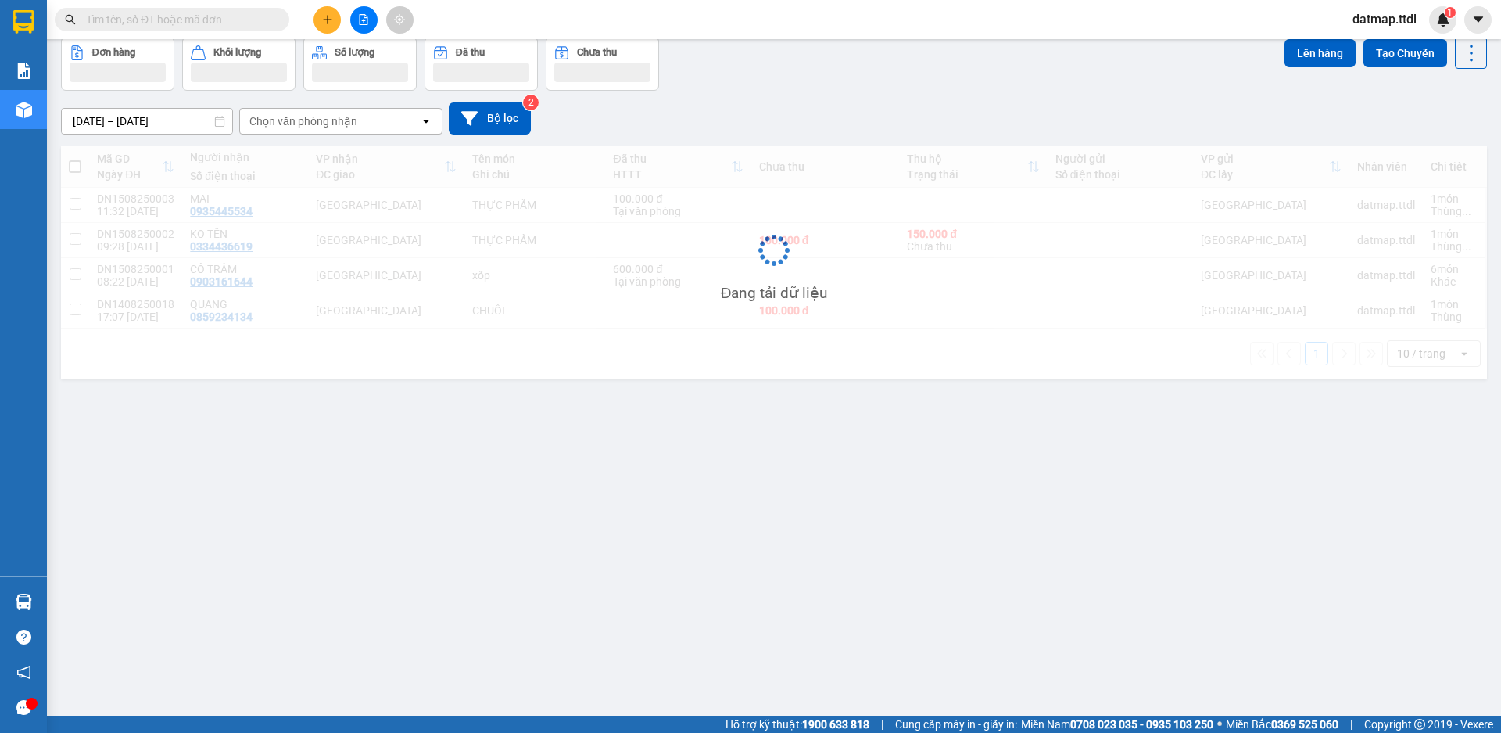
scroll to position [72, 0]
